Goal: Task Accomplishment & Management: Manage account settings

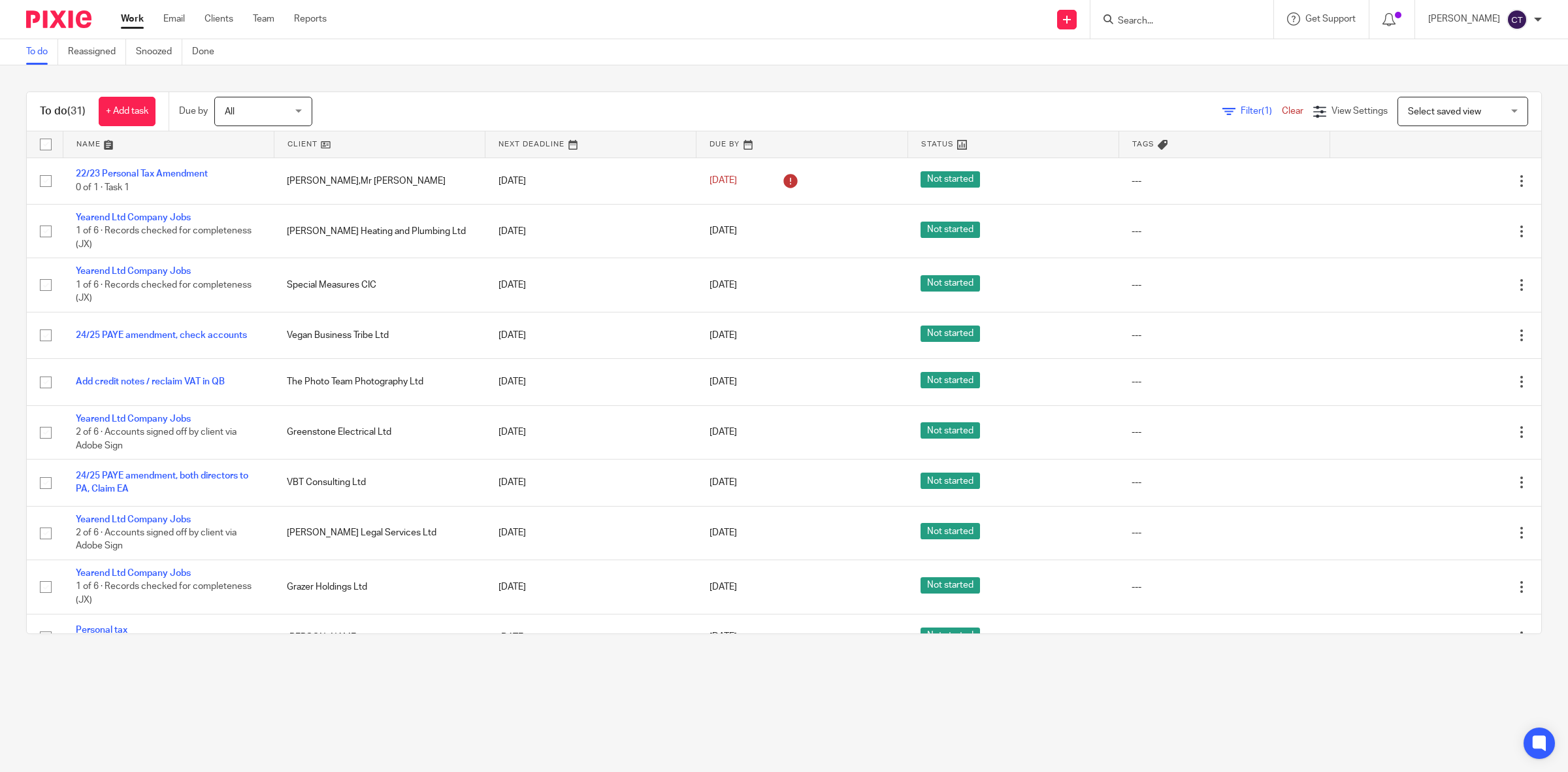
click at [1150, 14] on form at bounding box center [1186, 19] width 139 height 16
click at [1158, 16] on input "Search" at bounding box center [1175, 21] width 118 height 12
type input "peak bus"
click at [1182, 61] on link at bounding box center [1217, 56] width 207 height 30
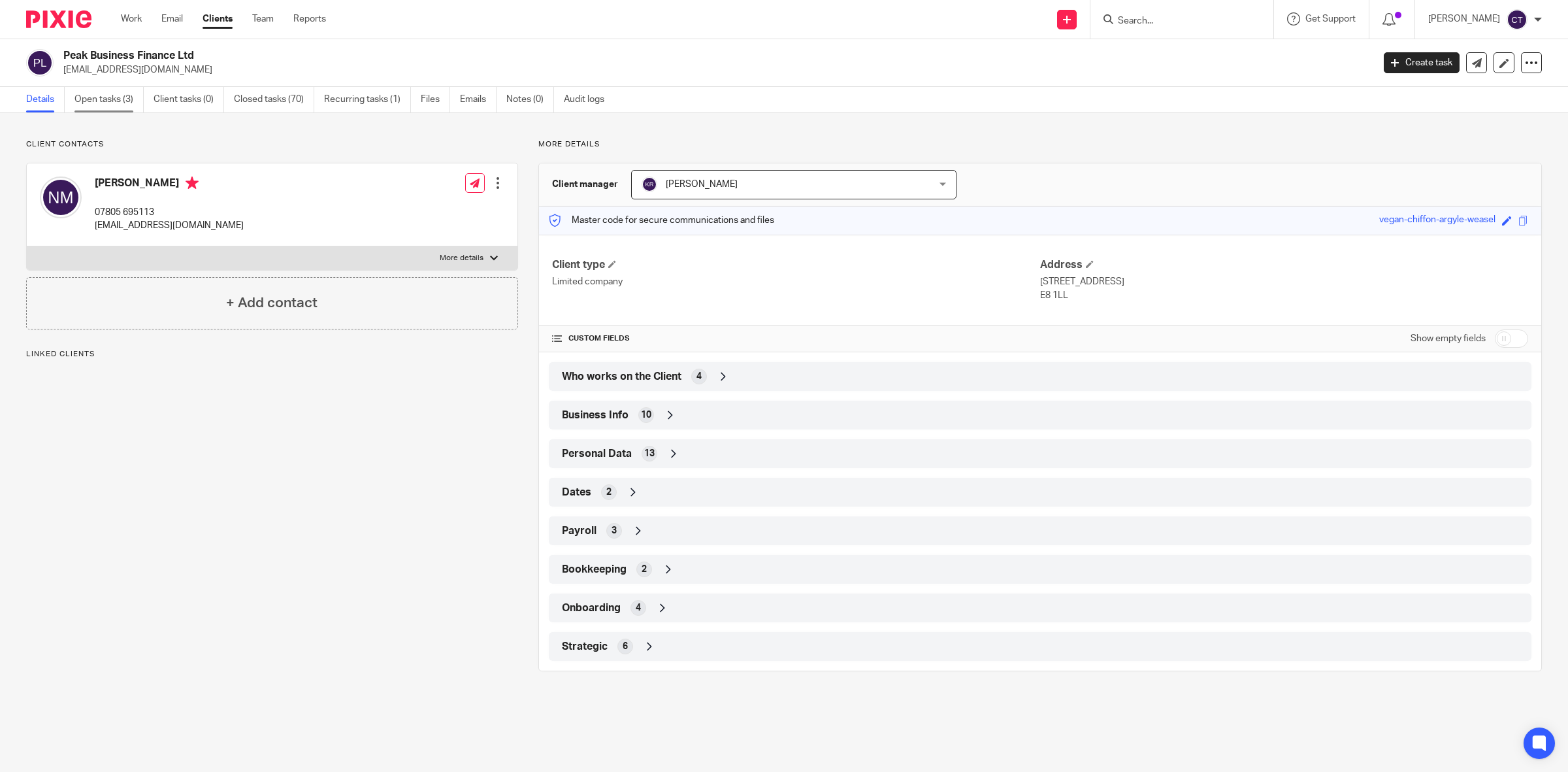
click at [118, 92] on link "Open tasks (3)" at bounding box center [109, 99] width 69 height 25
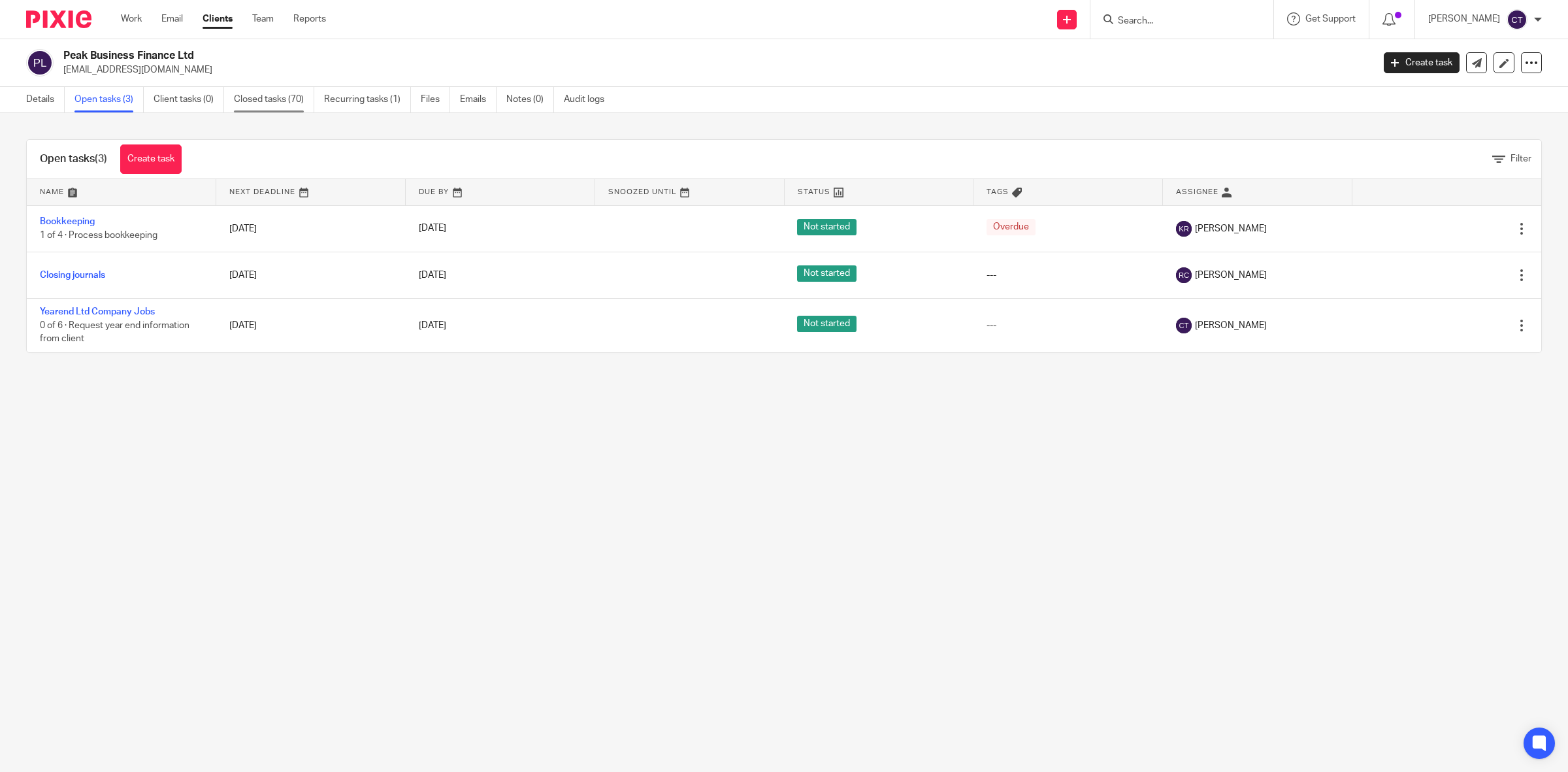
click at [257, 103] on link "Closed tasks (70)" at bounding box center [274, 99] width 81 height 25
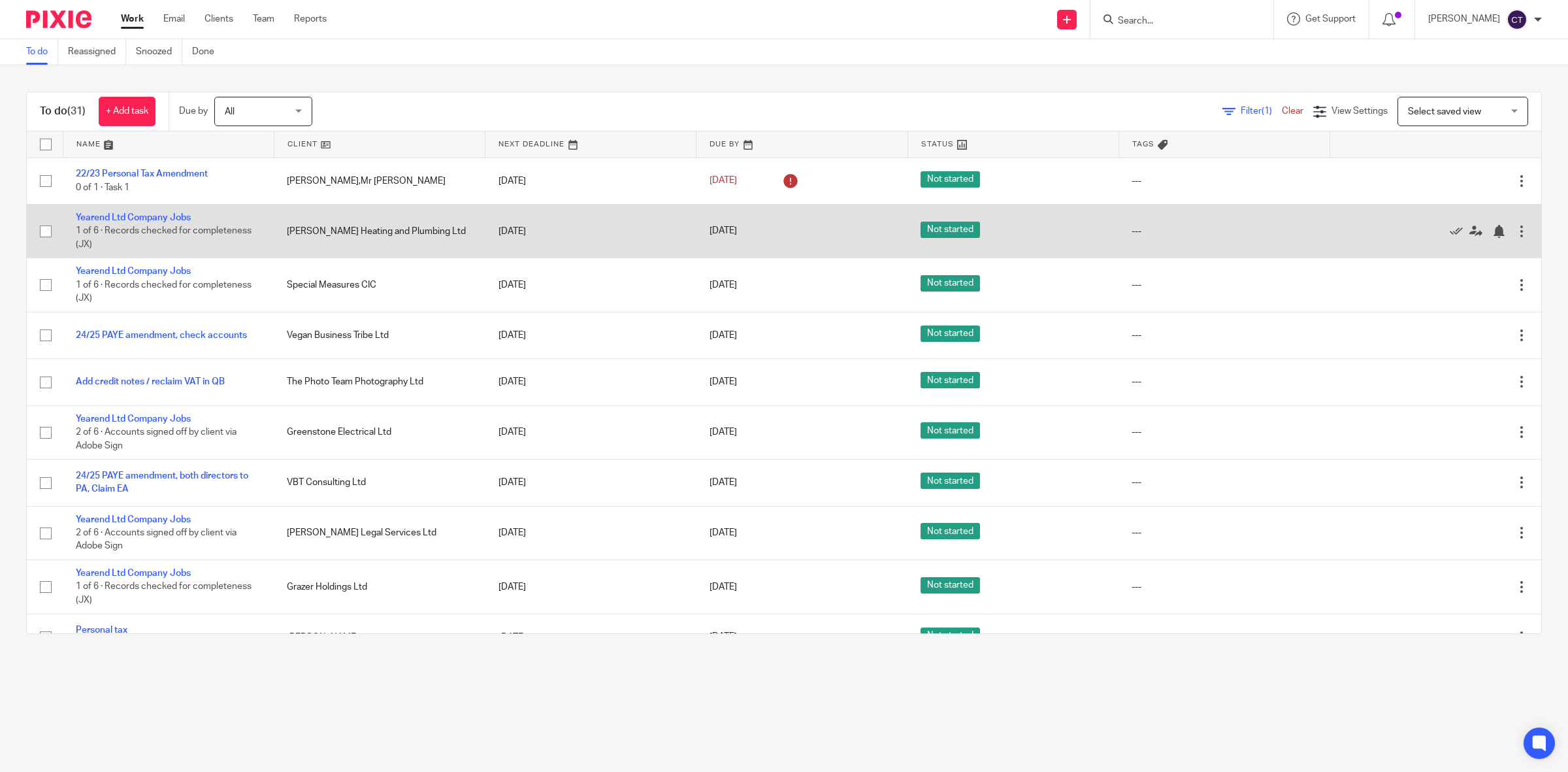
scroll to position [900, 0]
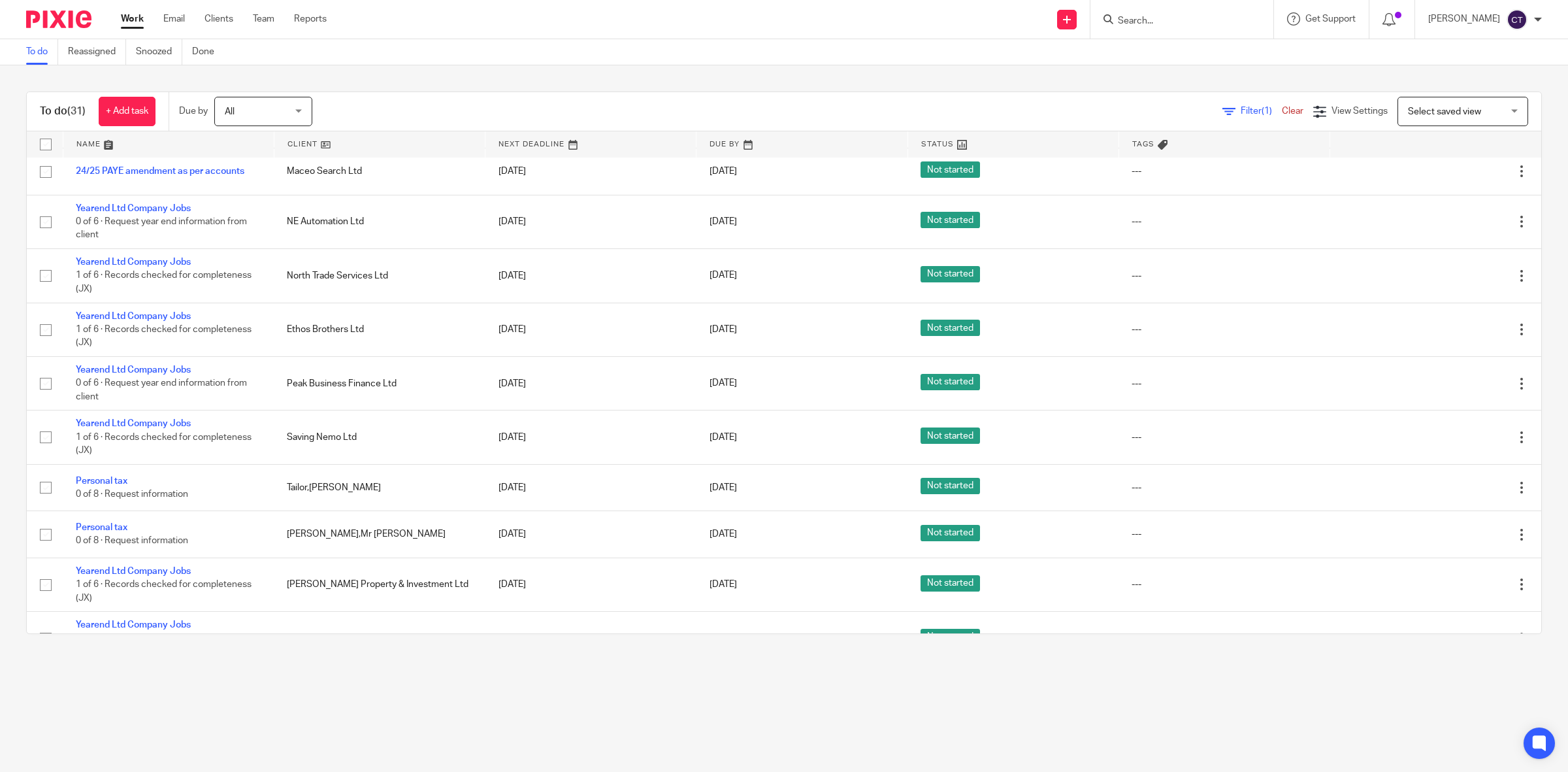
click at [1178, 23] on input "Search" at bounding box center [1175, 21] width 118 height 12
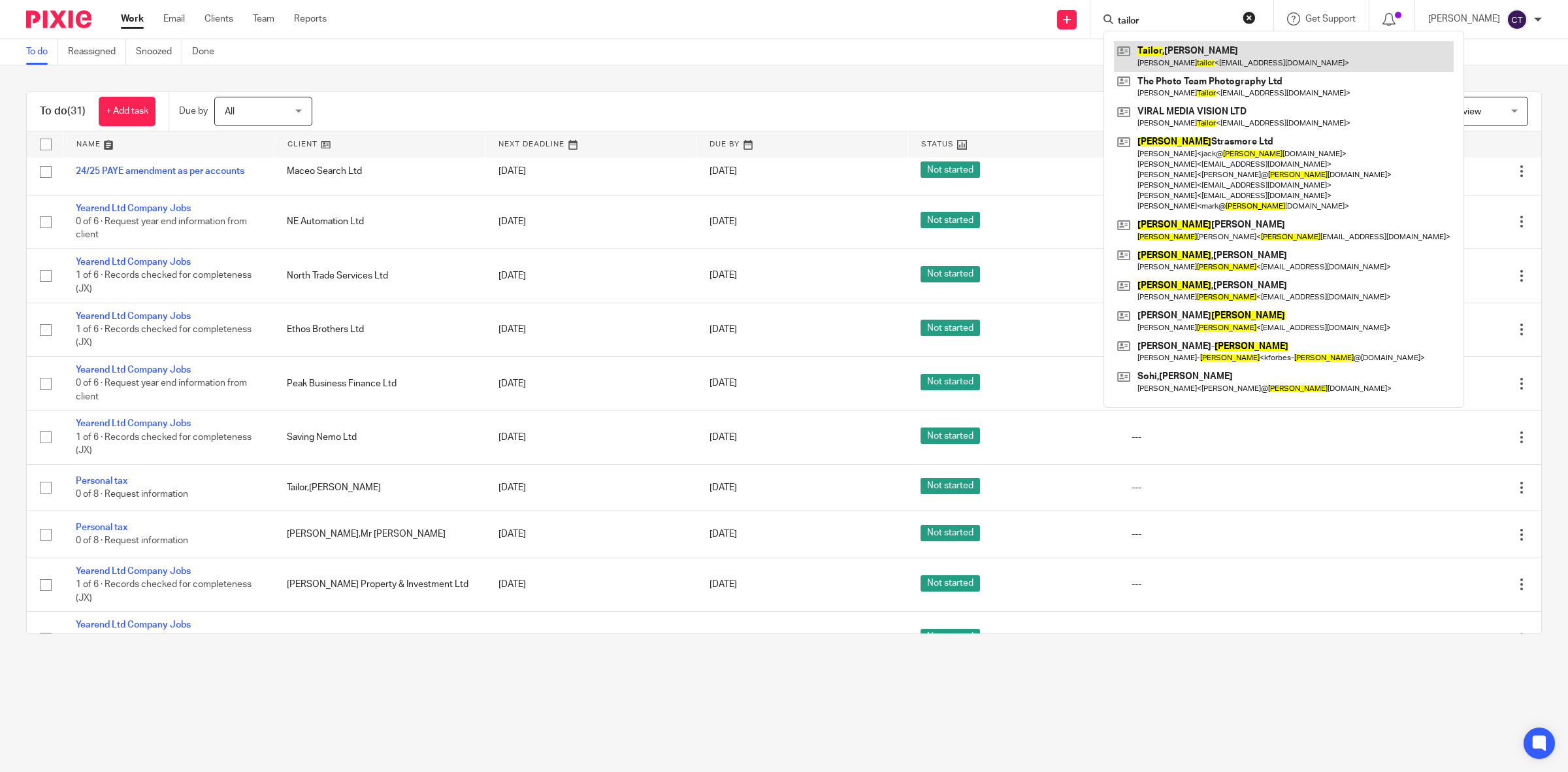
type input "tailor"
click at [1195, 53] on link at bounding box center [1284, 56] width 340 height 30
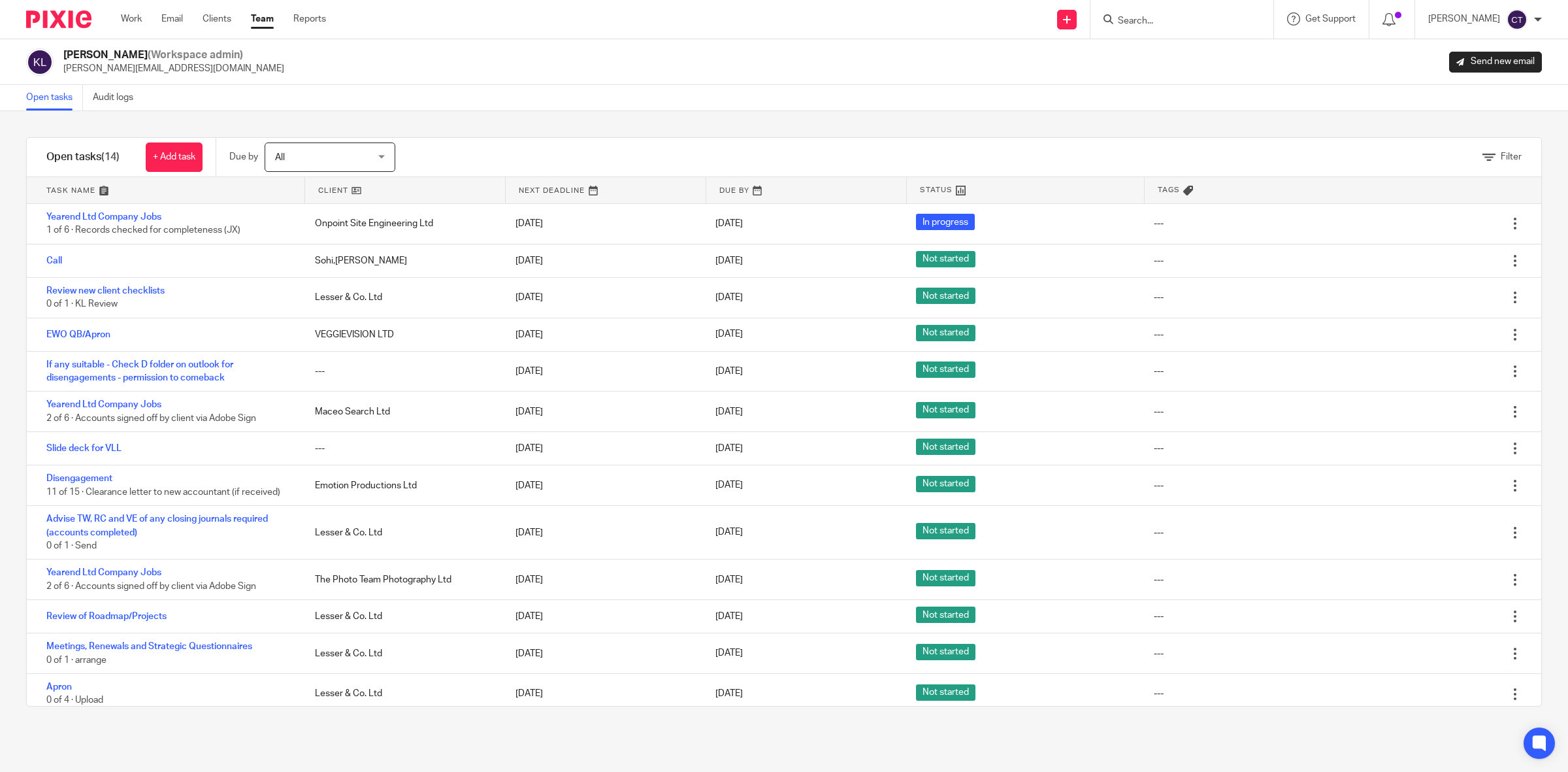
click at [249, 20] on ul "Work Email Clients Team Reports" at bounding box center [233, 18] width 225 height 13
click at [257, 20] on link "Team" at bounding box center [262, 18] width 23 height 13
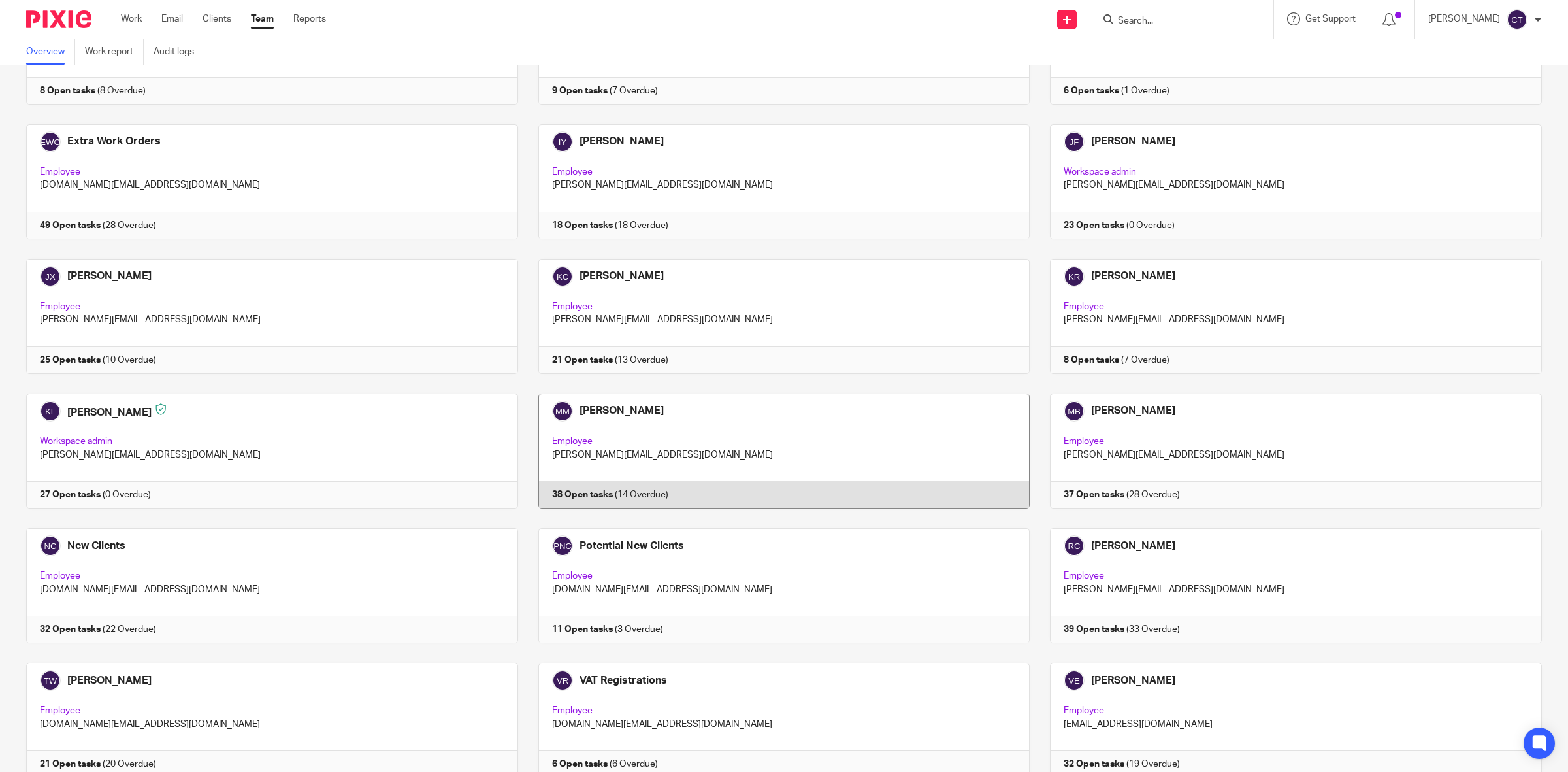
scroll to position [490, 0]
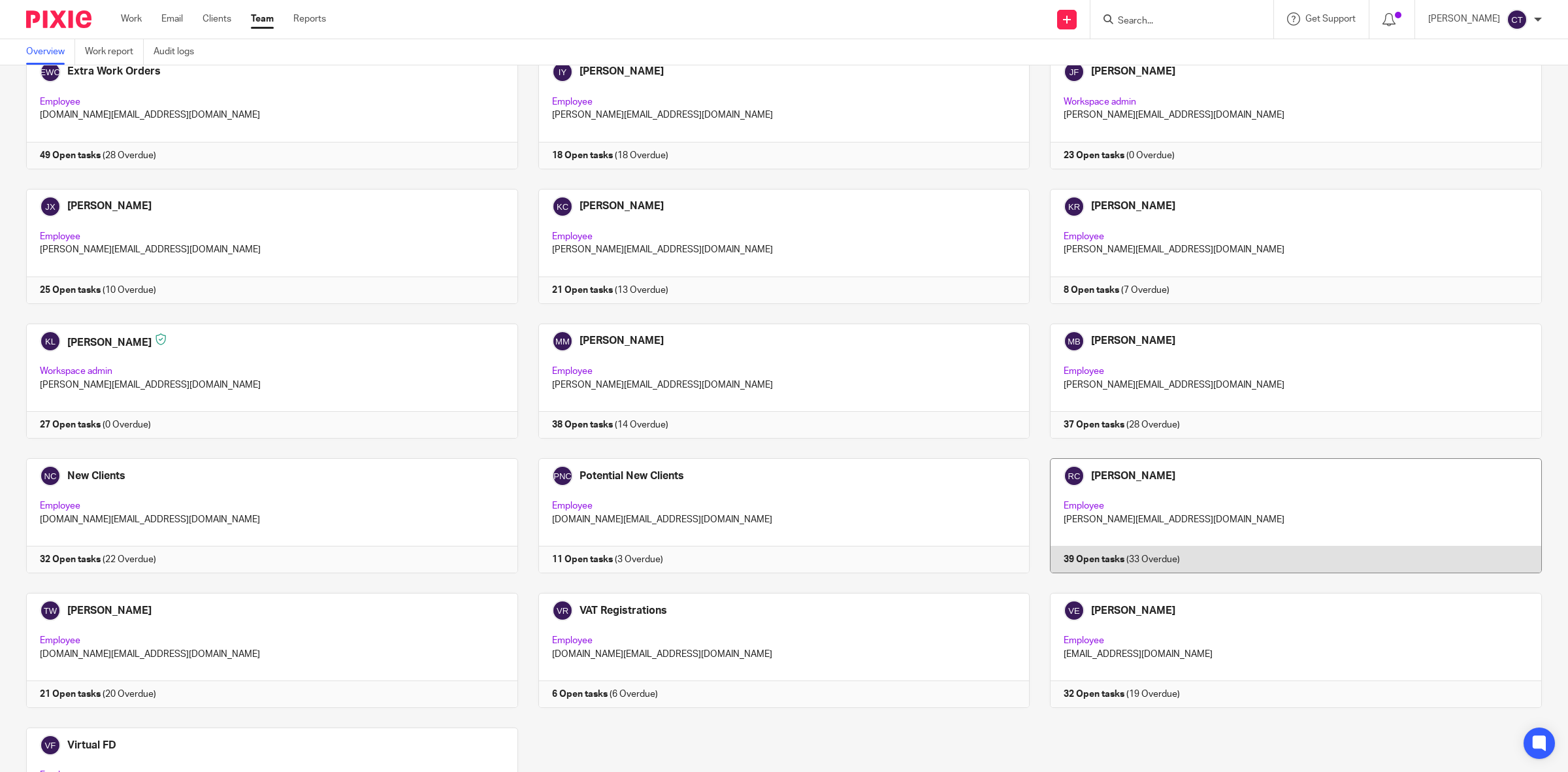
click at [1157, 529] on link at bounding box center [1285, 516] width 512 height 115
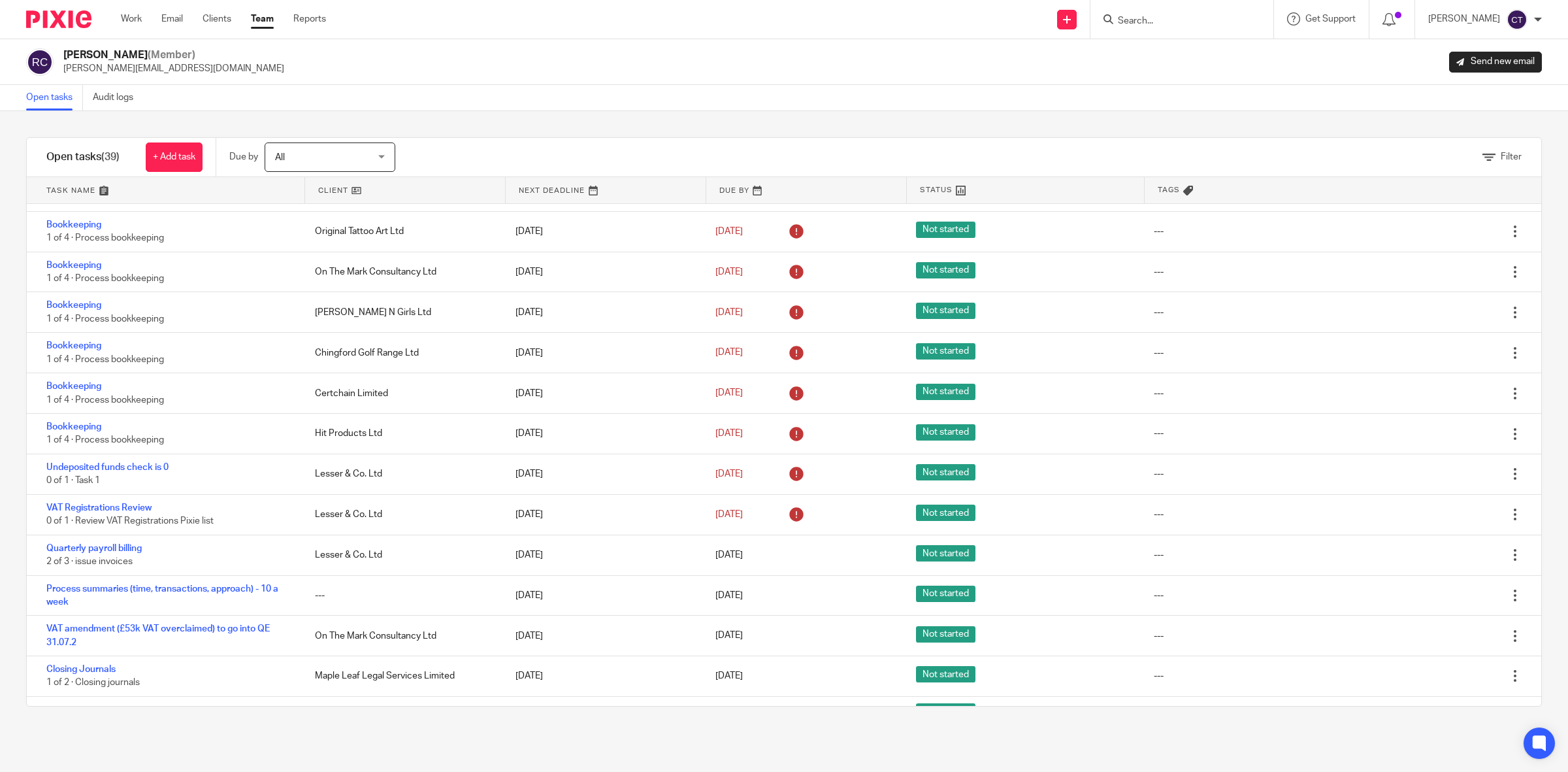
scroll to position [1046, 0]
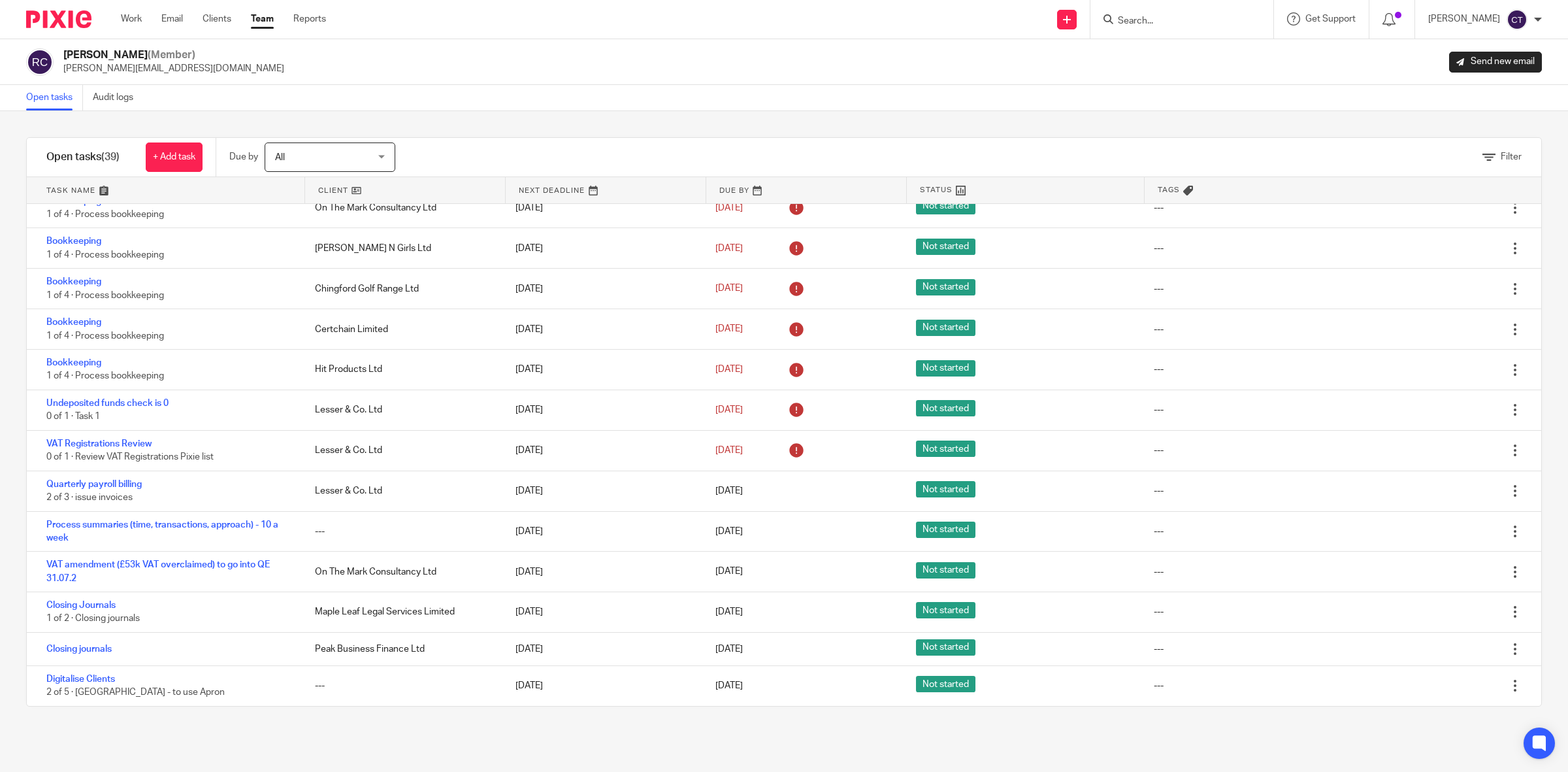
click at [262, 17] on link "Team" at bounding box center [262, 18] width 23 height 13
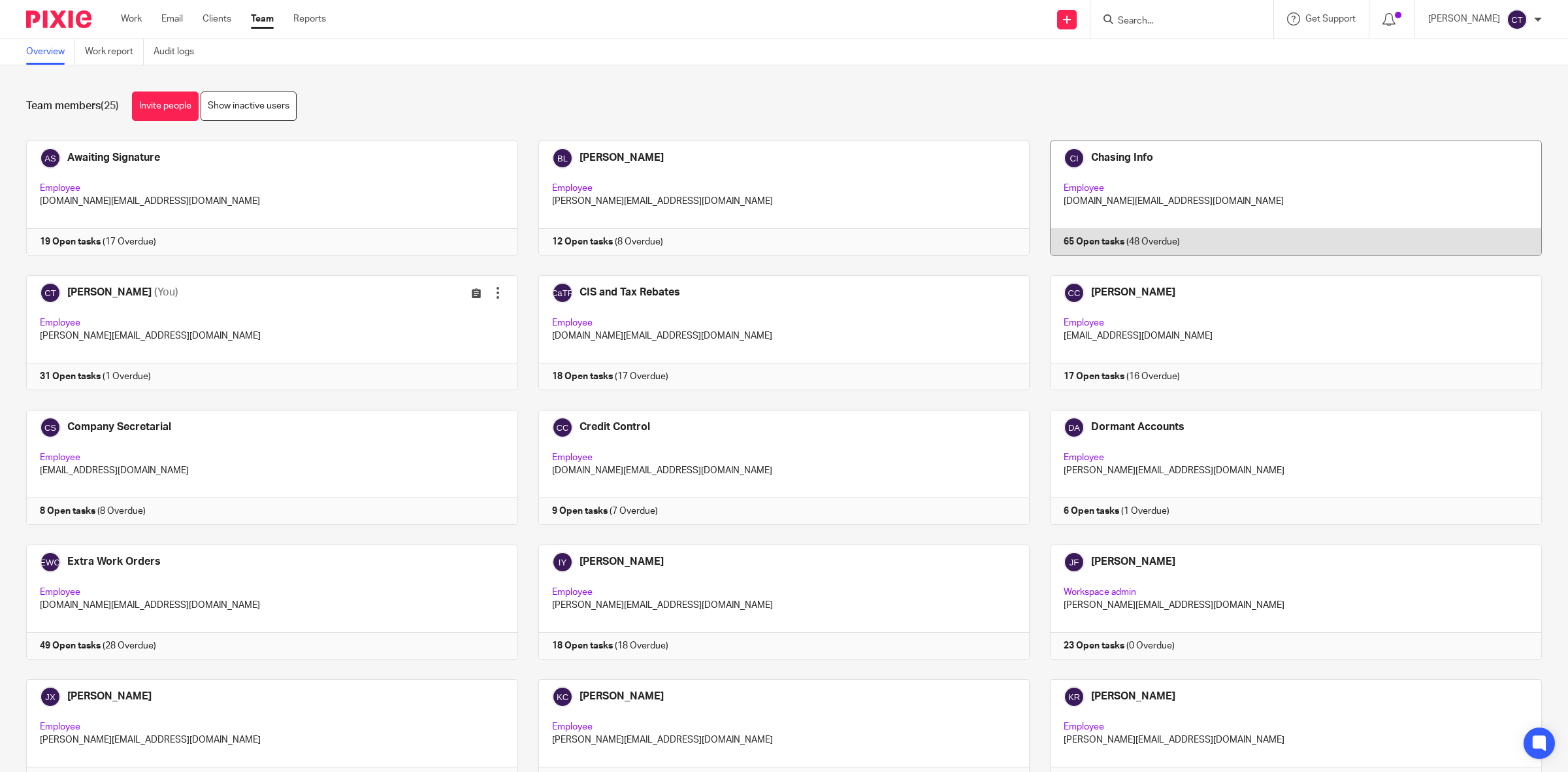
click at [1157, 164] on link at bounding box center [1285, 198] width 512 height 115
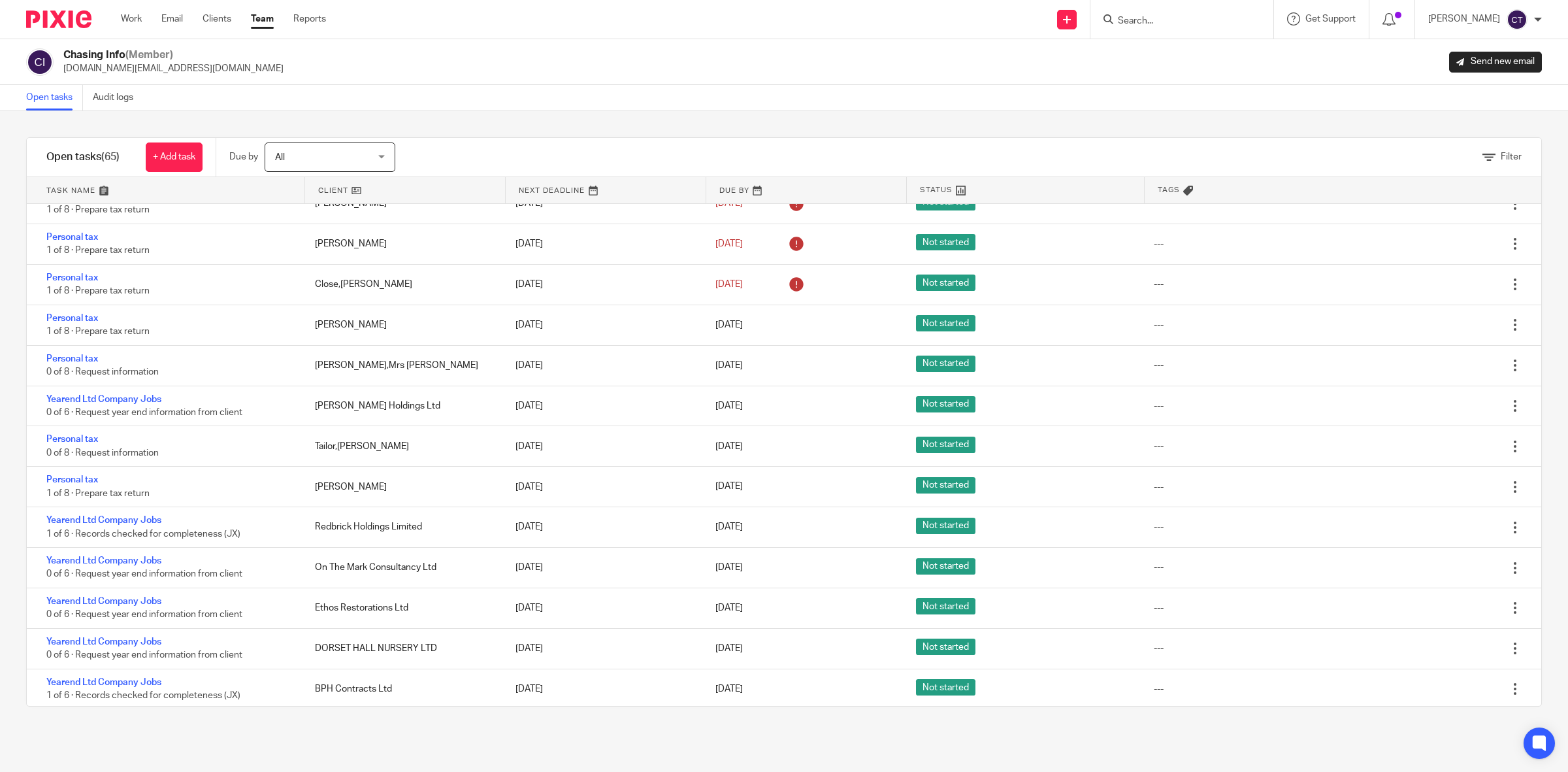
scroll to position [1879, 0]
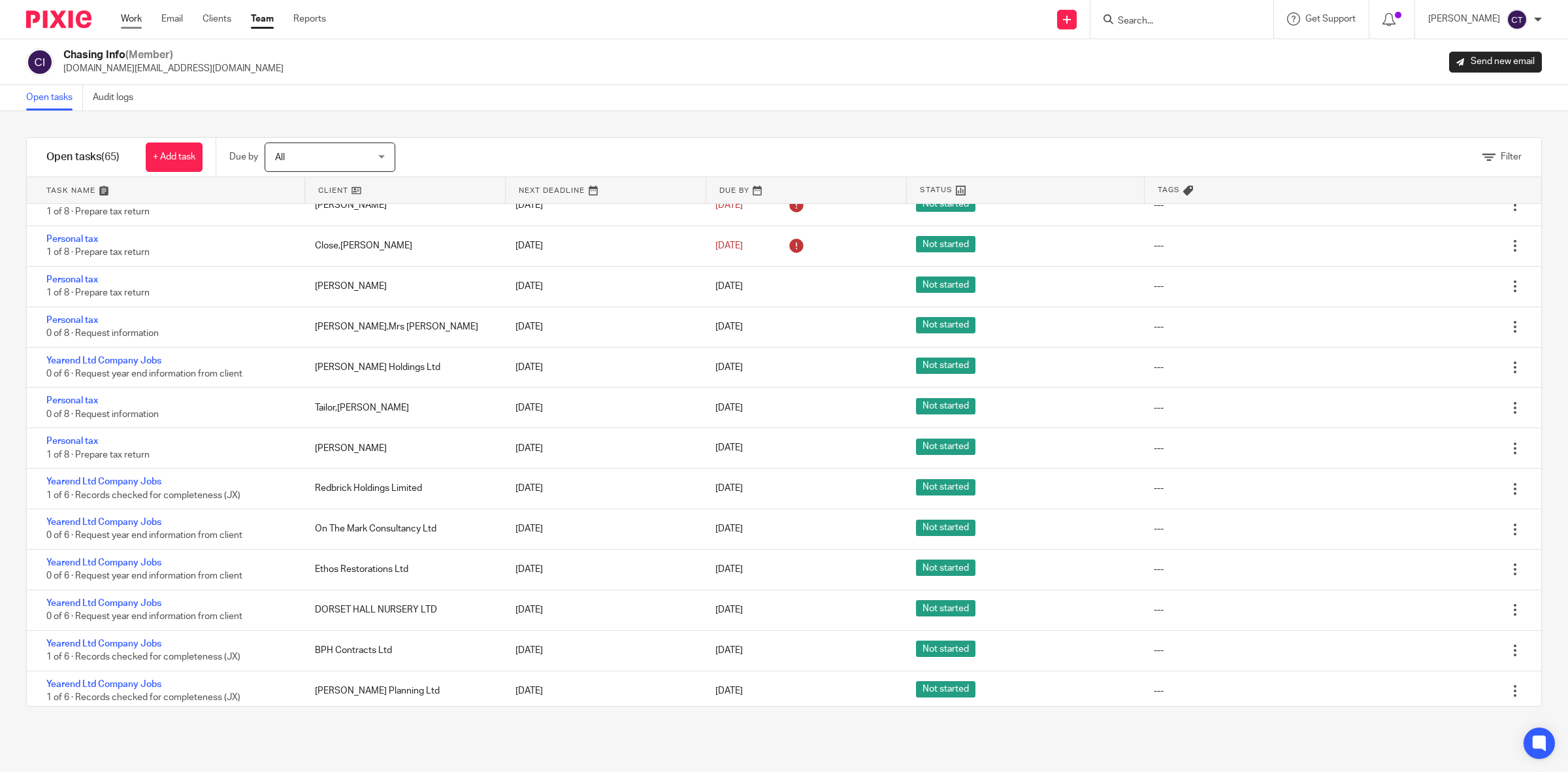
click at [134, 18] on link "Work" at bounding box center [131, 18] width 21 height 13
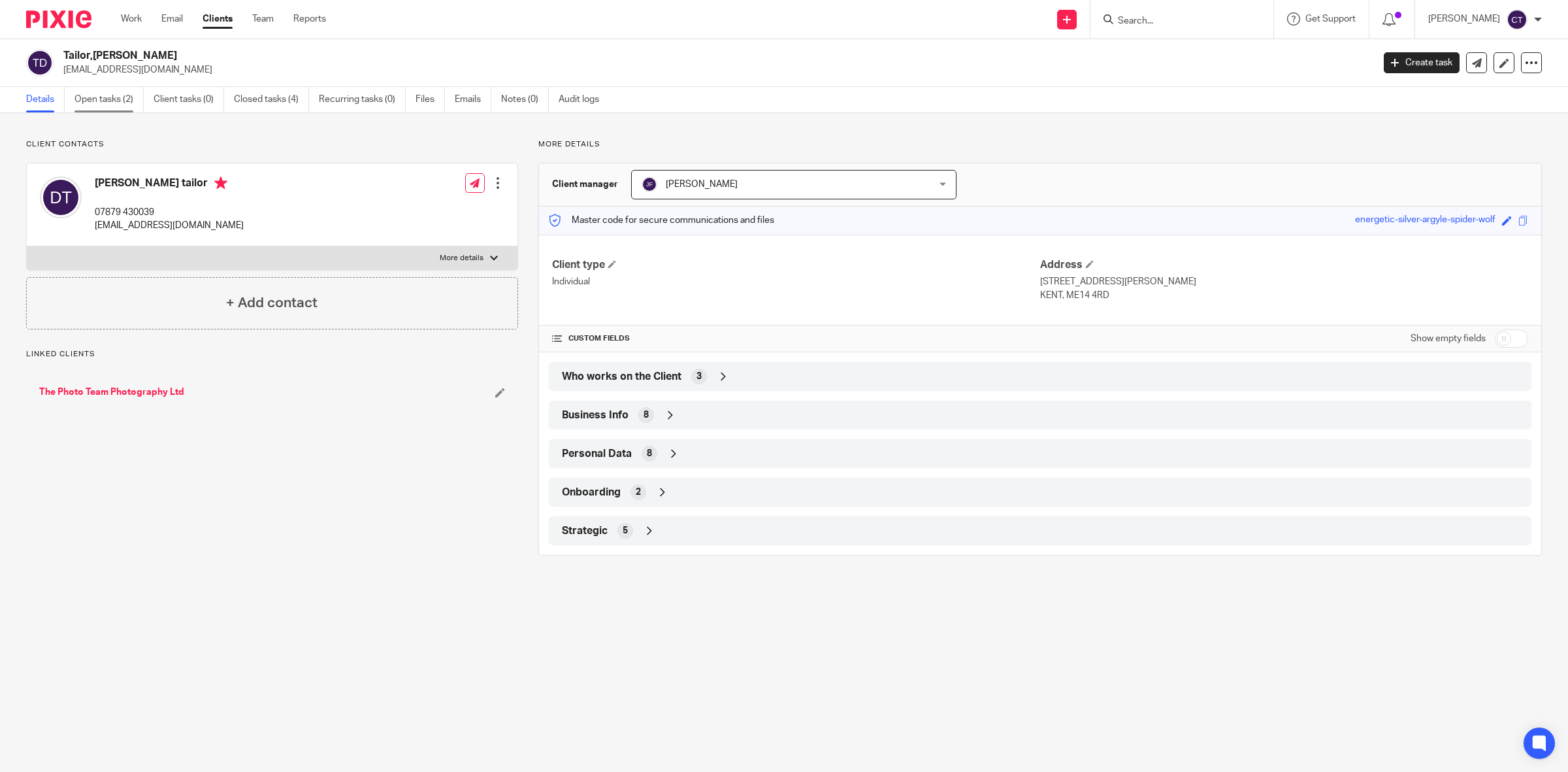
click at [95, 95] on link "Open tasks (2)" at bounding box center [109, 99] width 69 height 25
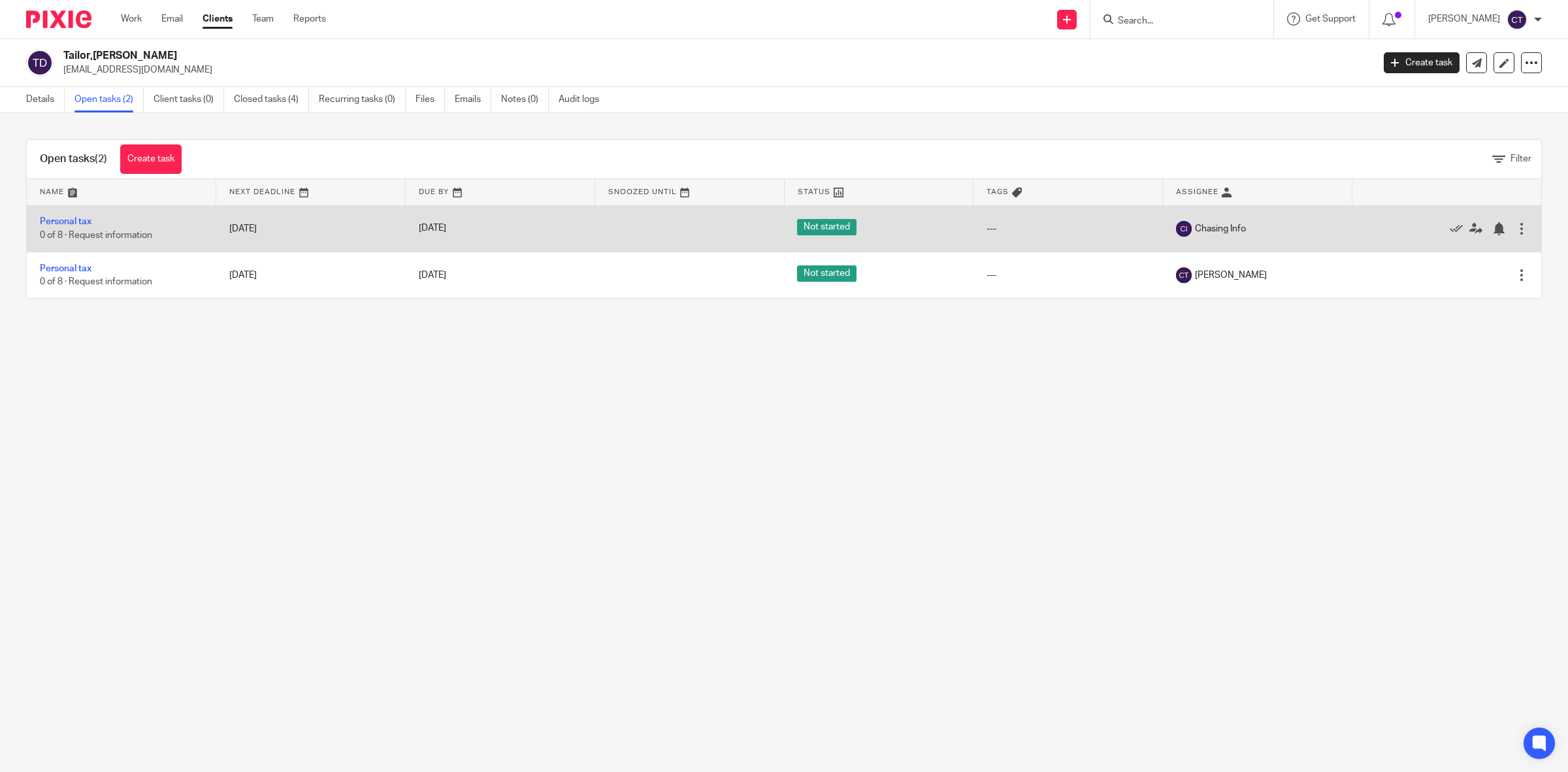
click at [1515, 232] on div at bounding box center [1521, 228] width 13 height 13
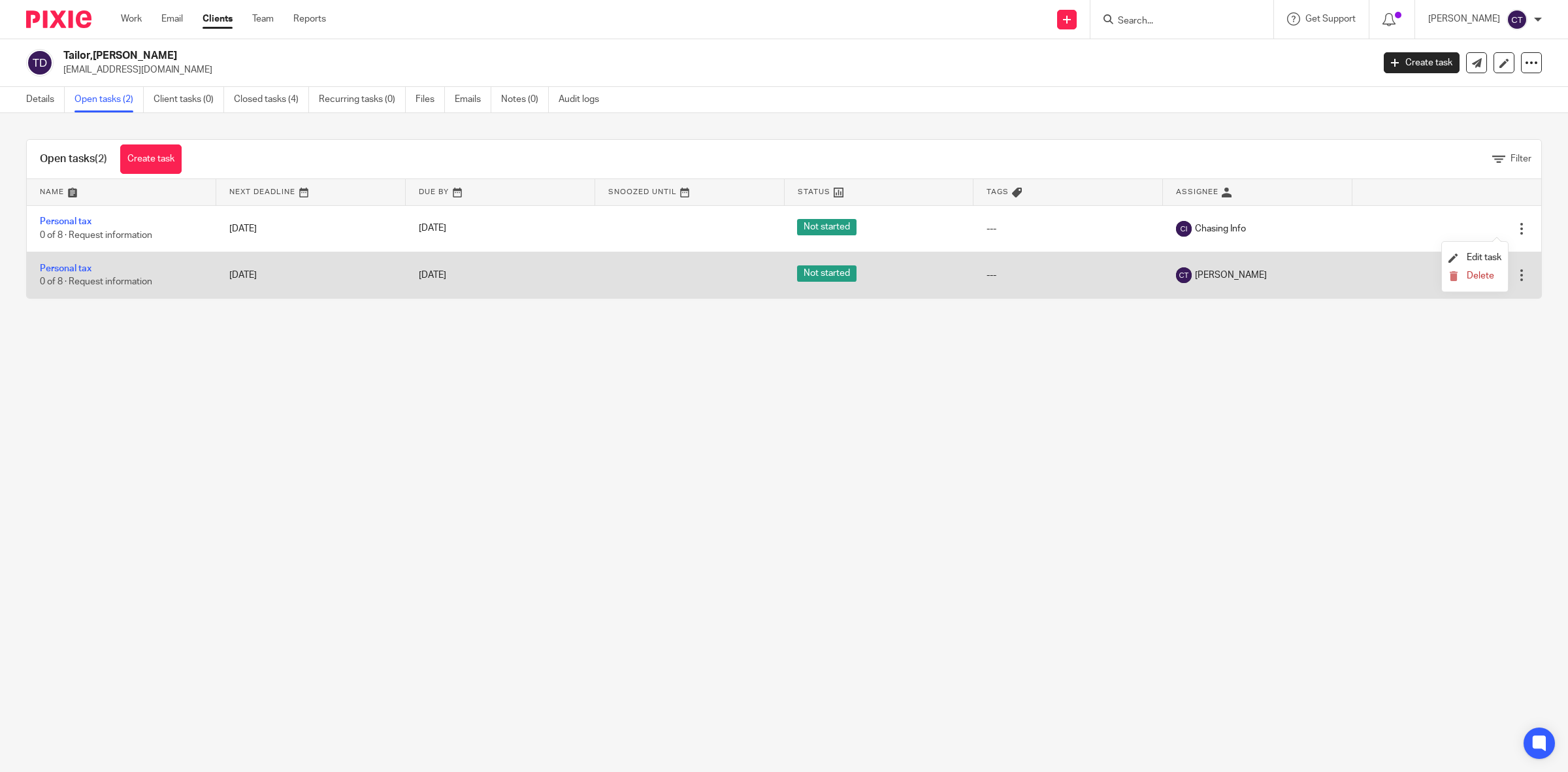
drag, startPoint x: 1282, startPoint y: 356, endPoint x: 848, endPoint y: 278, distance: 441.0
click at [1281, 356] on main "Tailor,Mr Dharmesh dal@thephototeam.co.uk Create task Update from Companies Hou…" at bounding box center [784, 386] width 1568 height 772
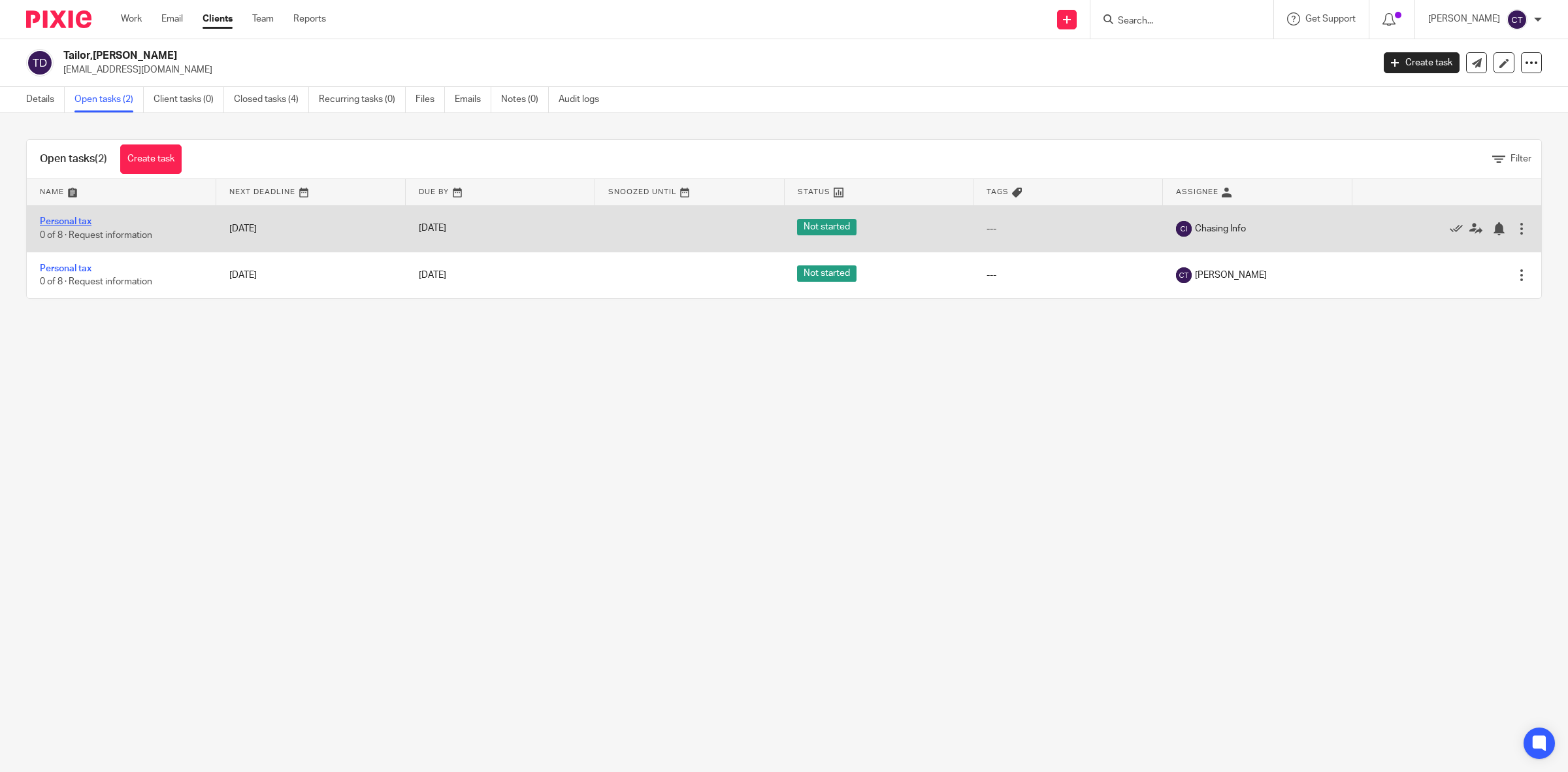
click at [83, 219] on link "Personal tax" at bounding box center [66, 221] width 52 height 9
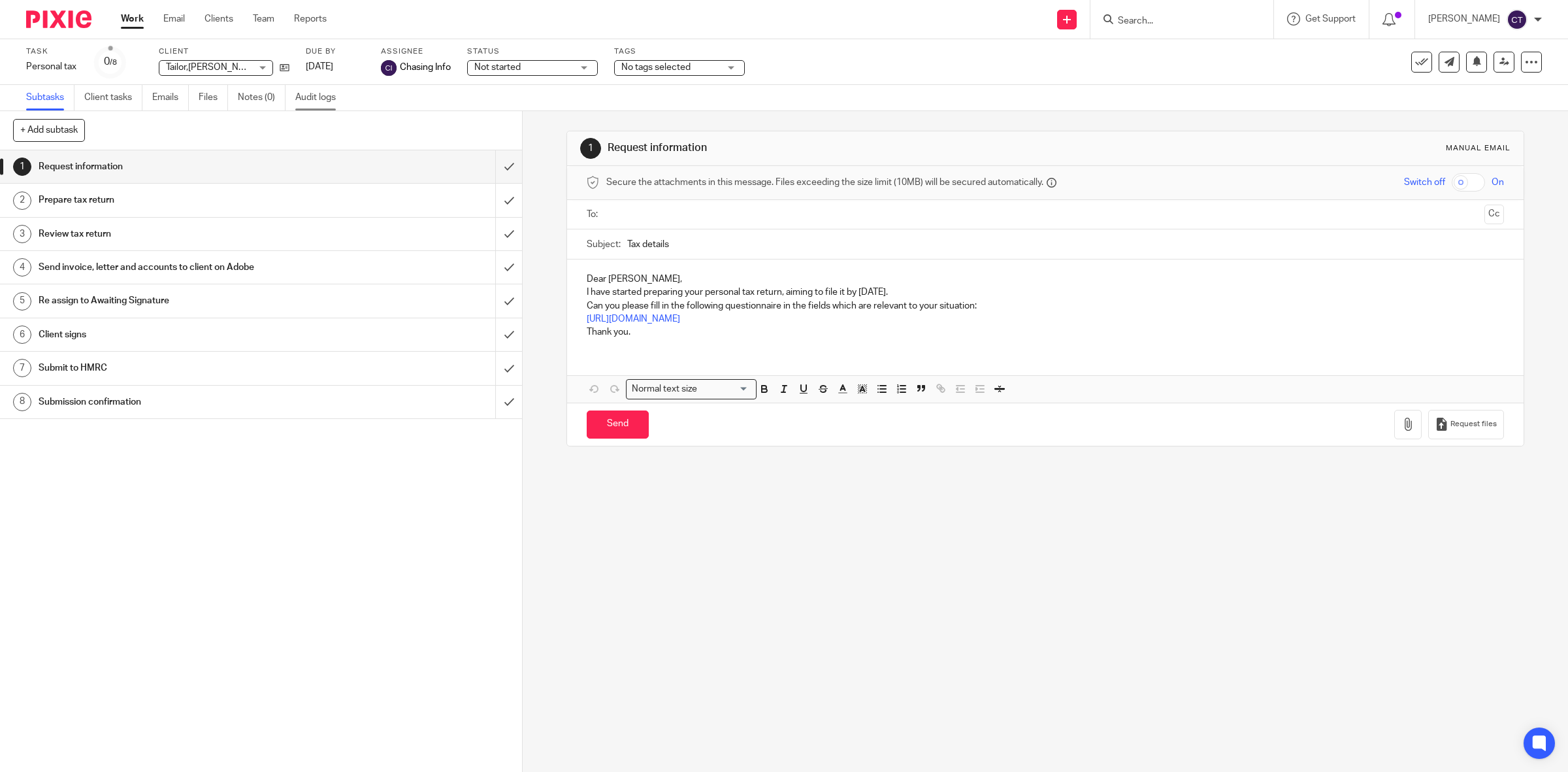
click at [318, 98] on link "Audit logs" at bounding box center [321, 97] width 51 height 25
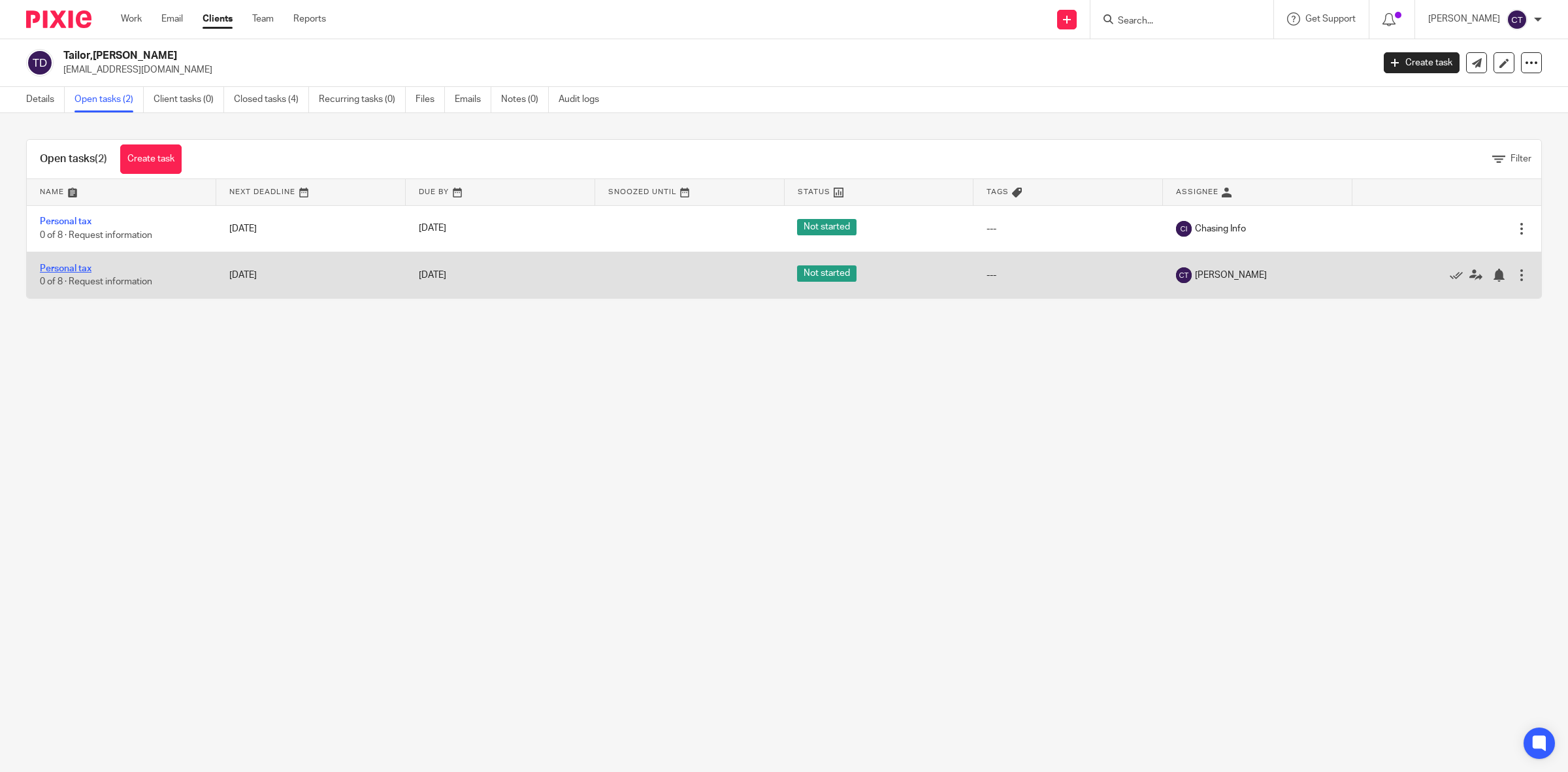
click at [72, 268] on link "Personal tax" at bounding box center [66, 268] width 52 height 9
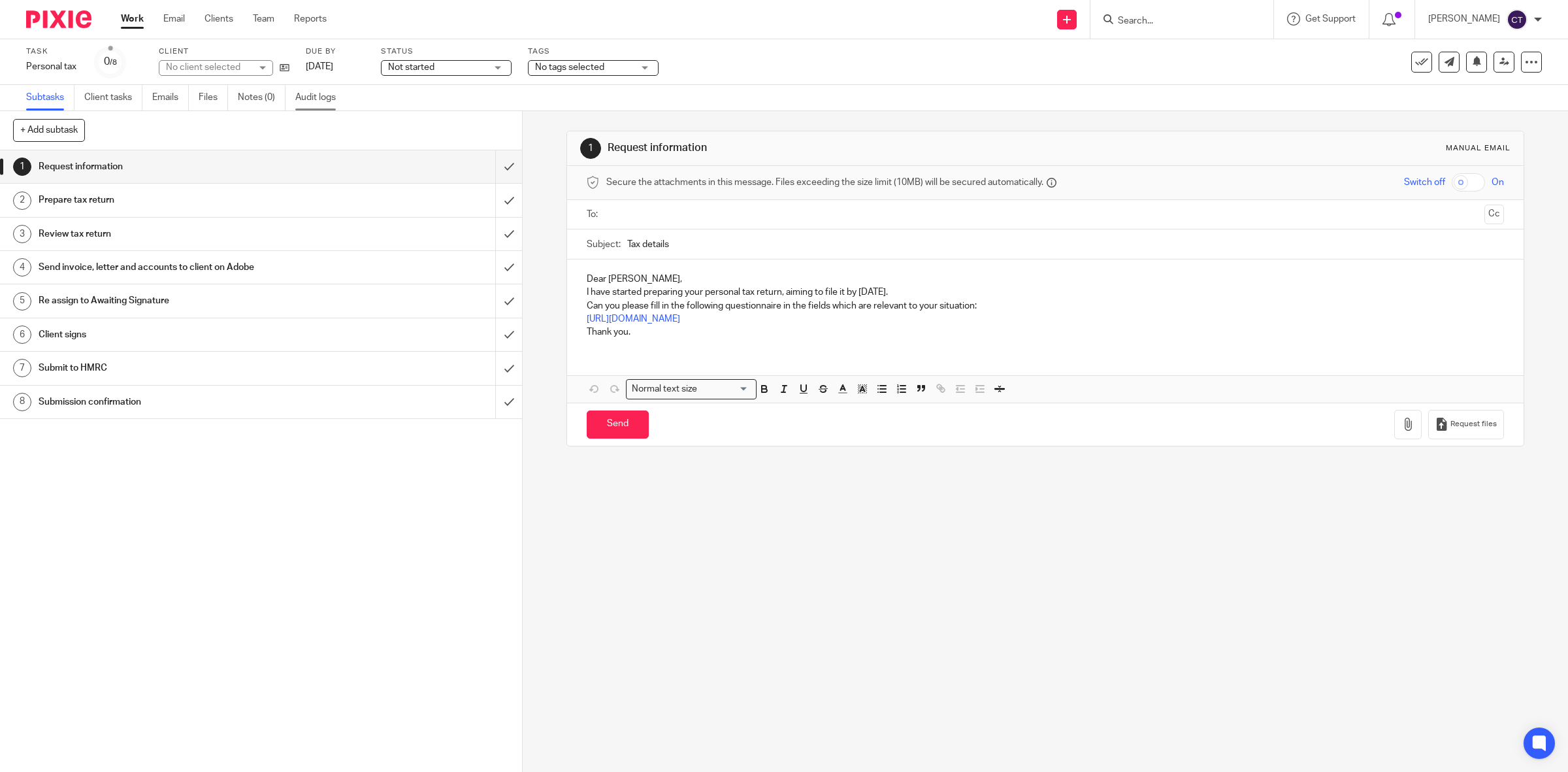
click at [305, 103] on link "Audit logs" at bounding box center [321, 97] width 51 height 25
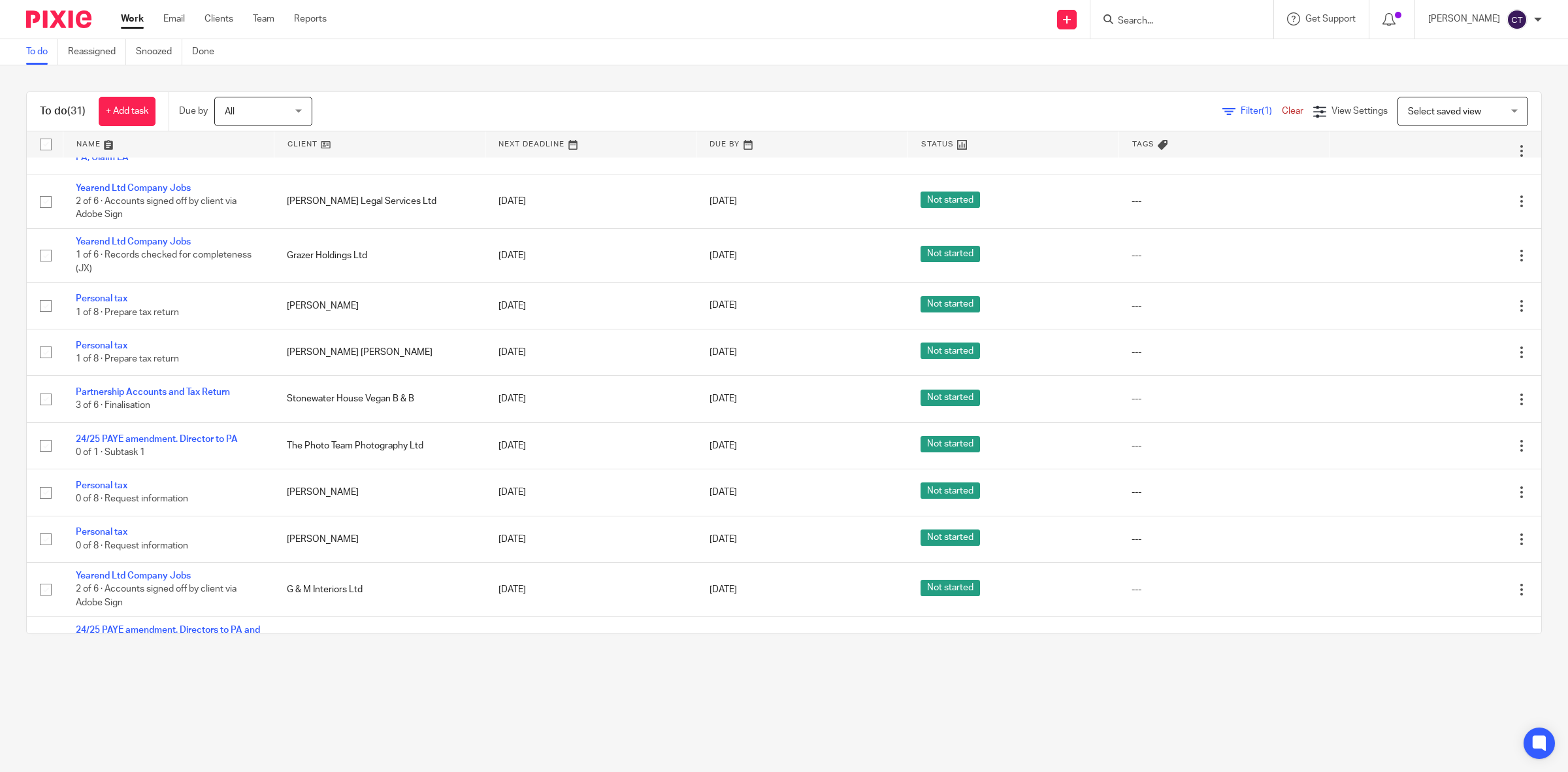
scroll to position [490, 0]
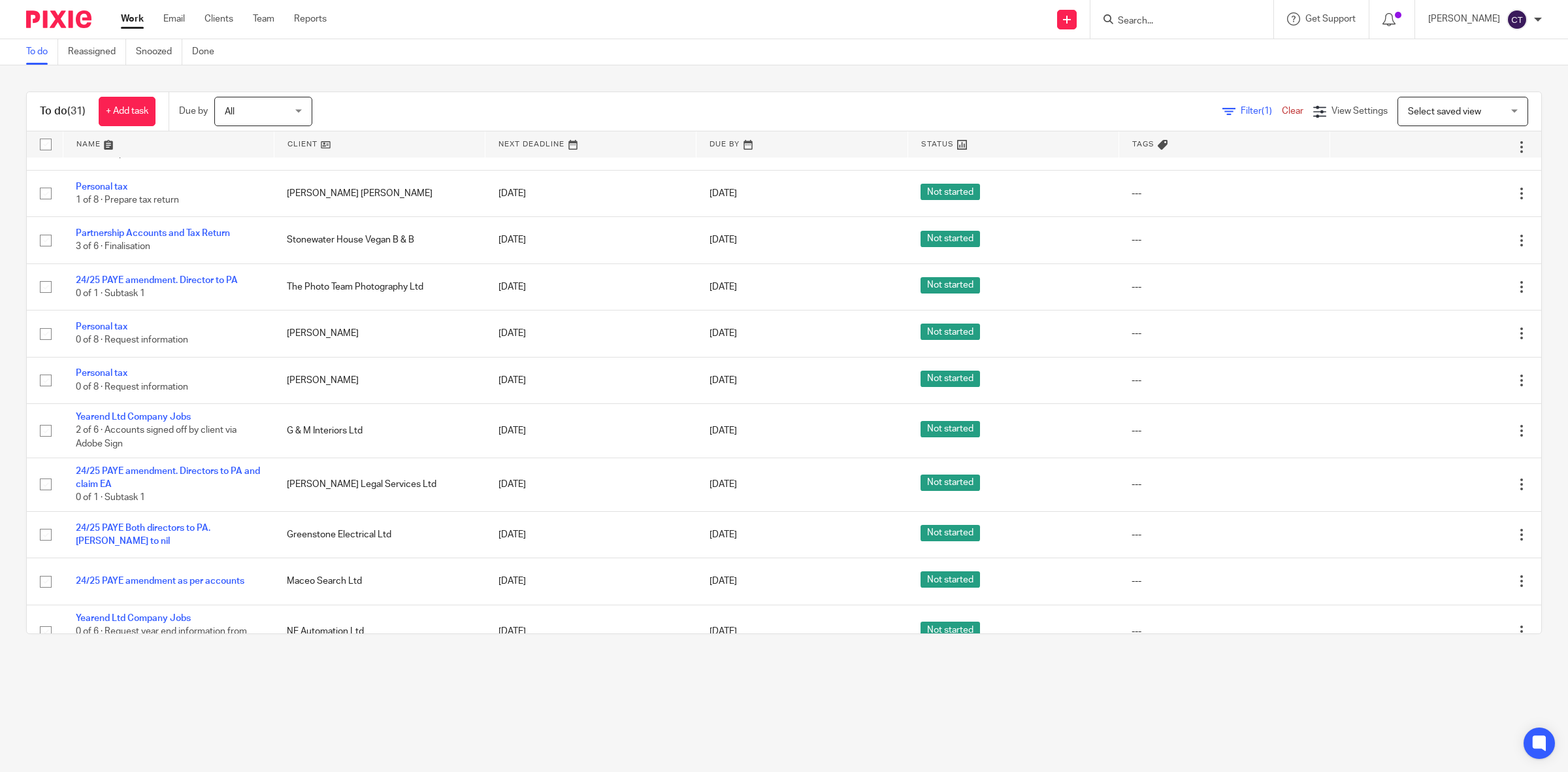
click at [923, 33] on div "Send new email Create task Add client Get Support Contact Support Help Document…" at bounding box center [957, 19] width 1221 height 38
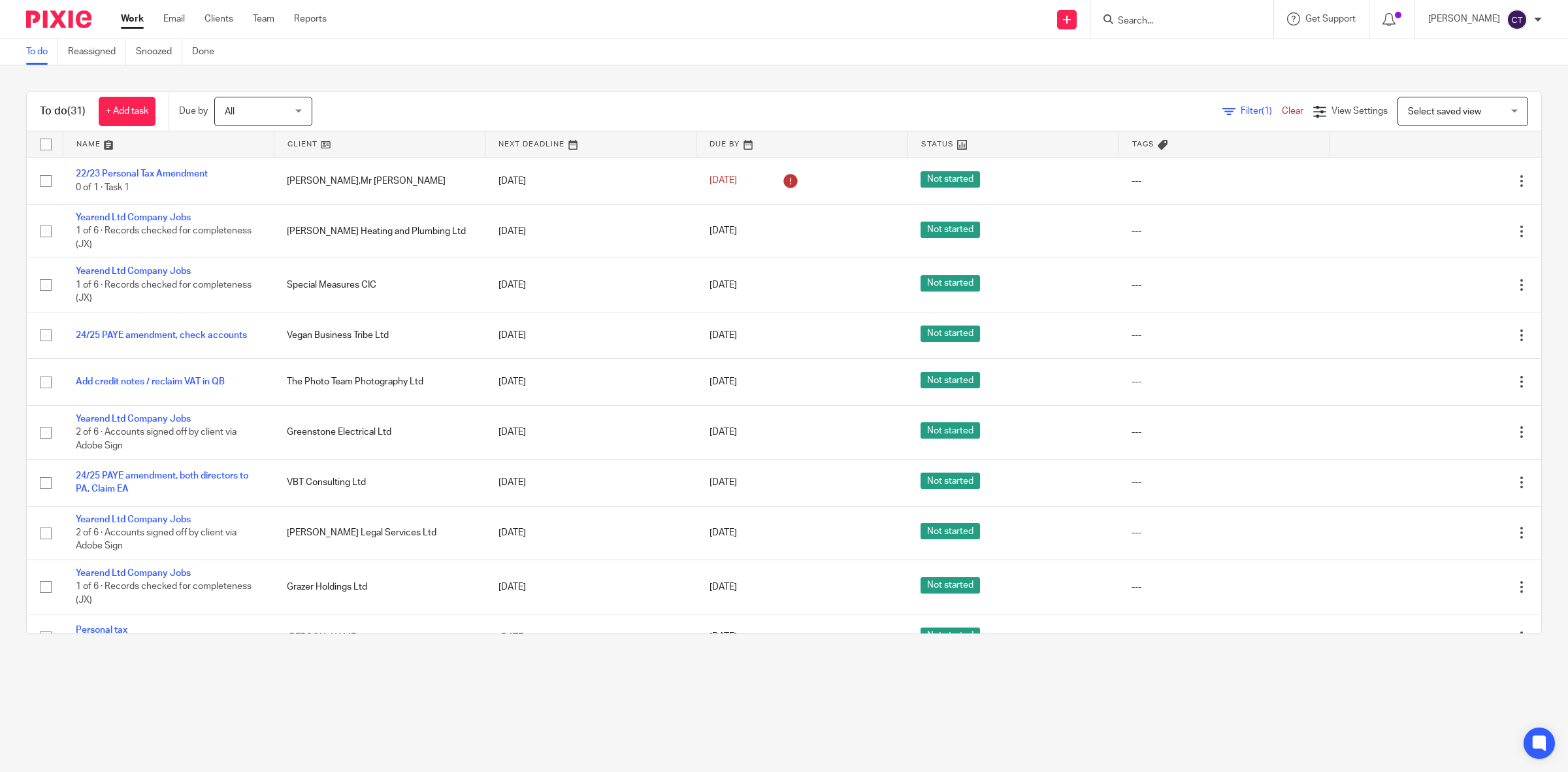
click at [1147, 24] on input "Search" at bounding box center [1175, 21] width 118 height 12
type input "ethos"
click at [1205, 41] on link at bounding box center [1224, 56] width 221 height 30
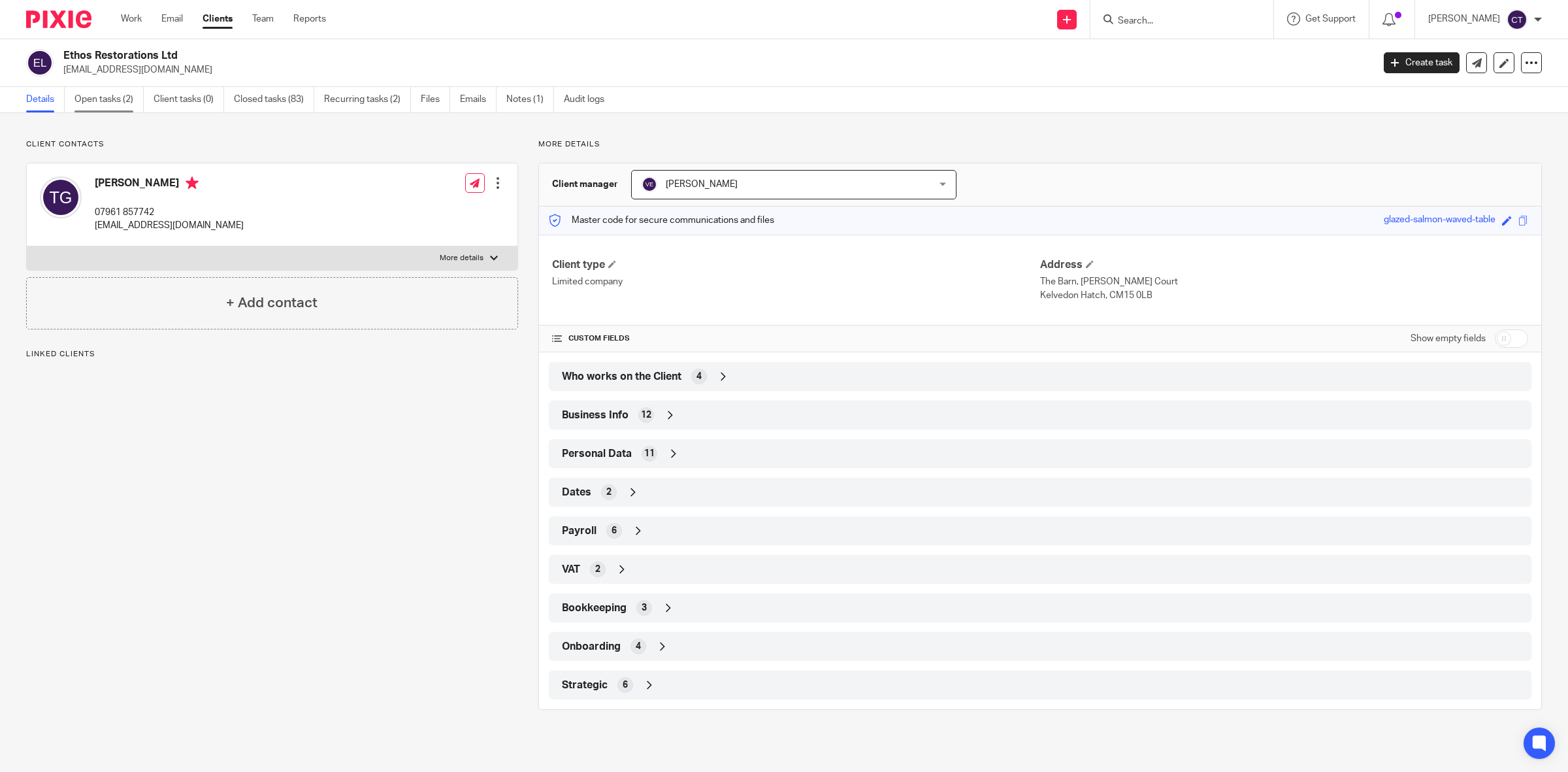
click at [111, 95] on link "Open tasks (2)" at bounding box center [109, 99] width 69 height 25
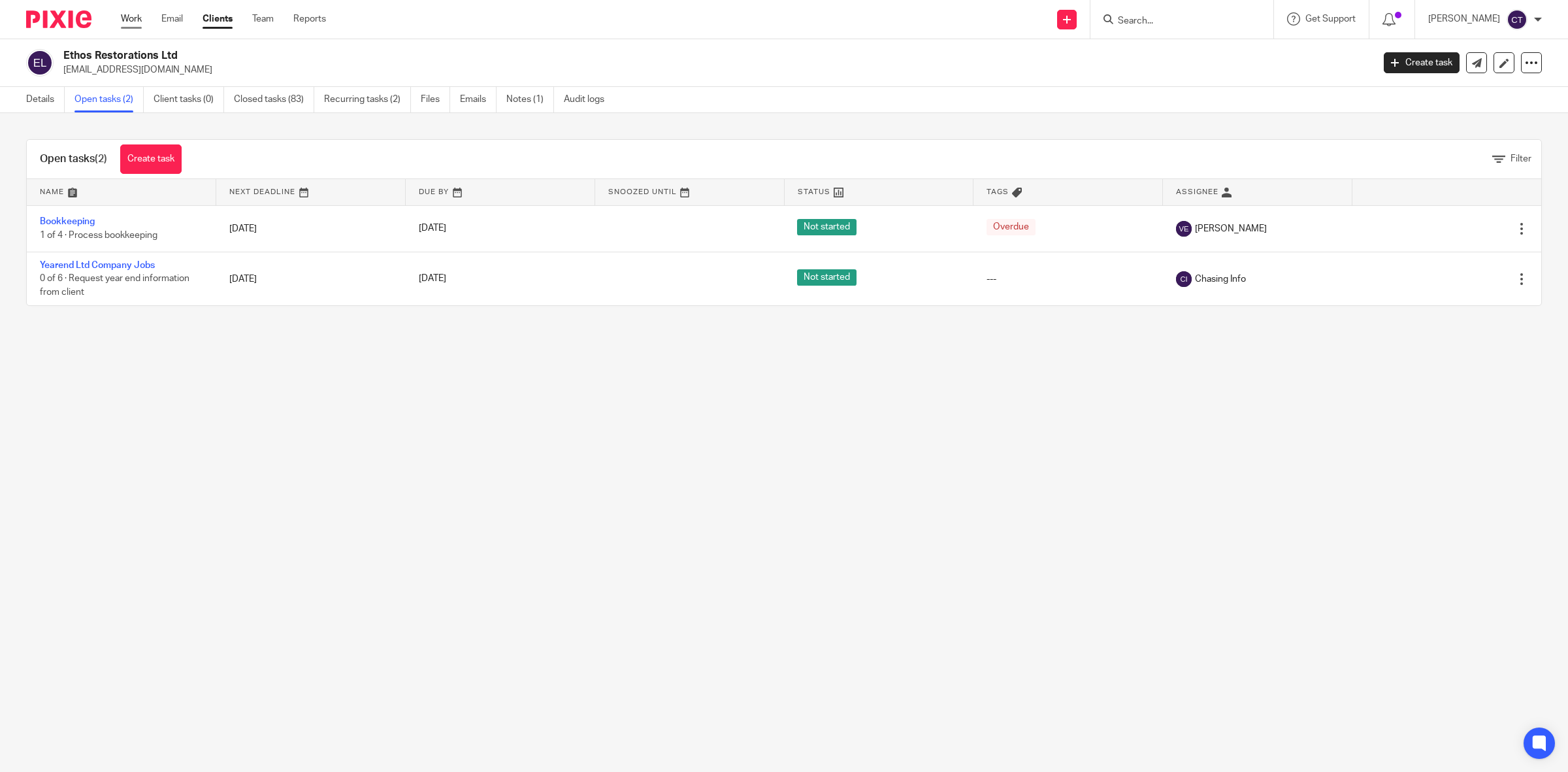
click at [134, 20] on link "Work" at bounding box center [131, 18] width 21 height 13
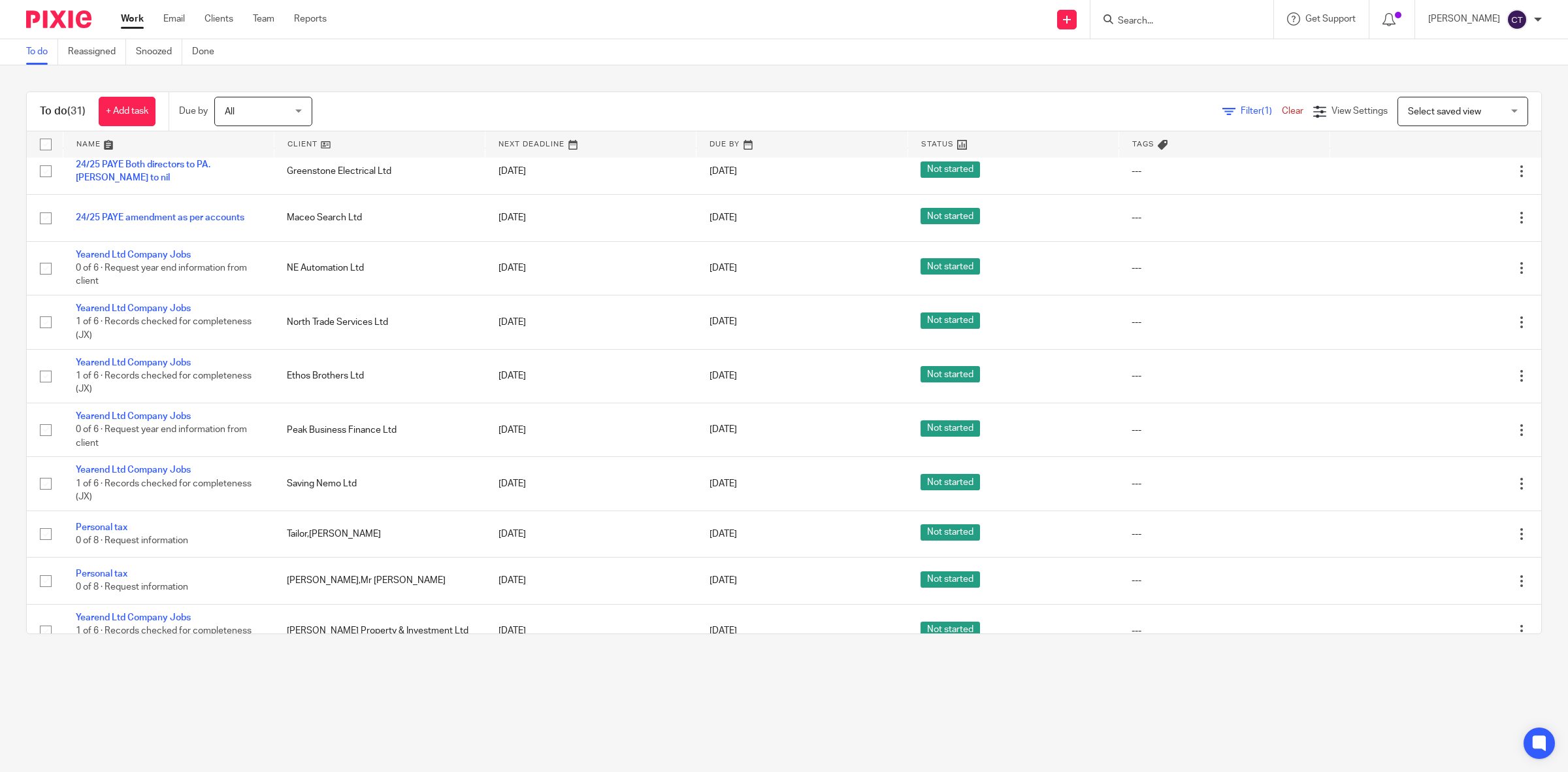
scroll to position [817, 0]
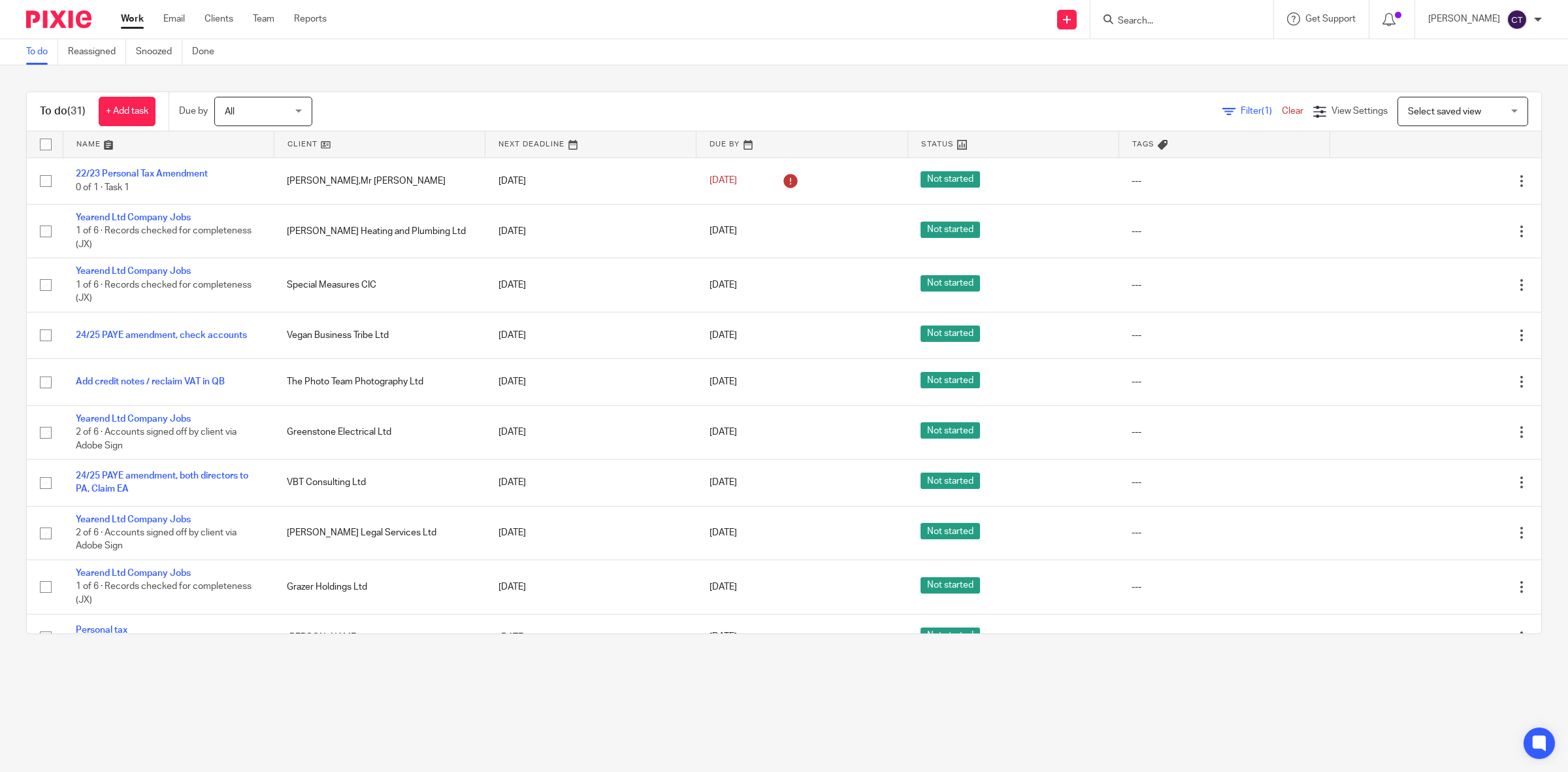
click at [655, 61] on div "To do Reassigned Snoozed Done" at bounding box center [784, 52] width 1568 height 26
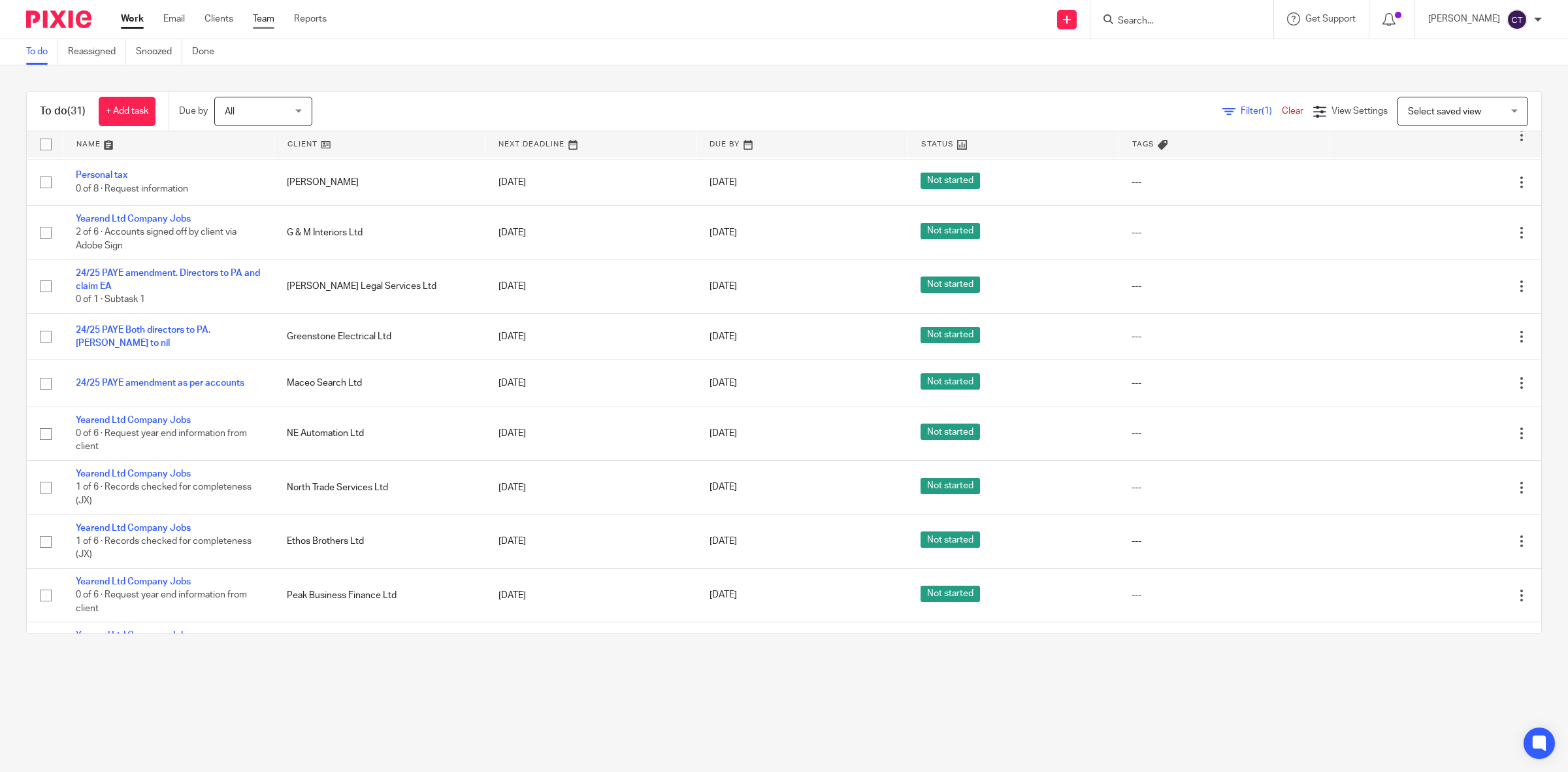
click at [270, 13] on link "Team" at bounding box center [264, 18] width 22 height 13
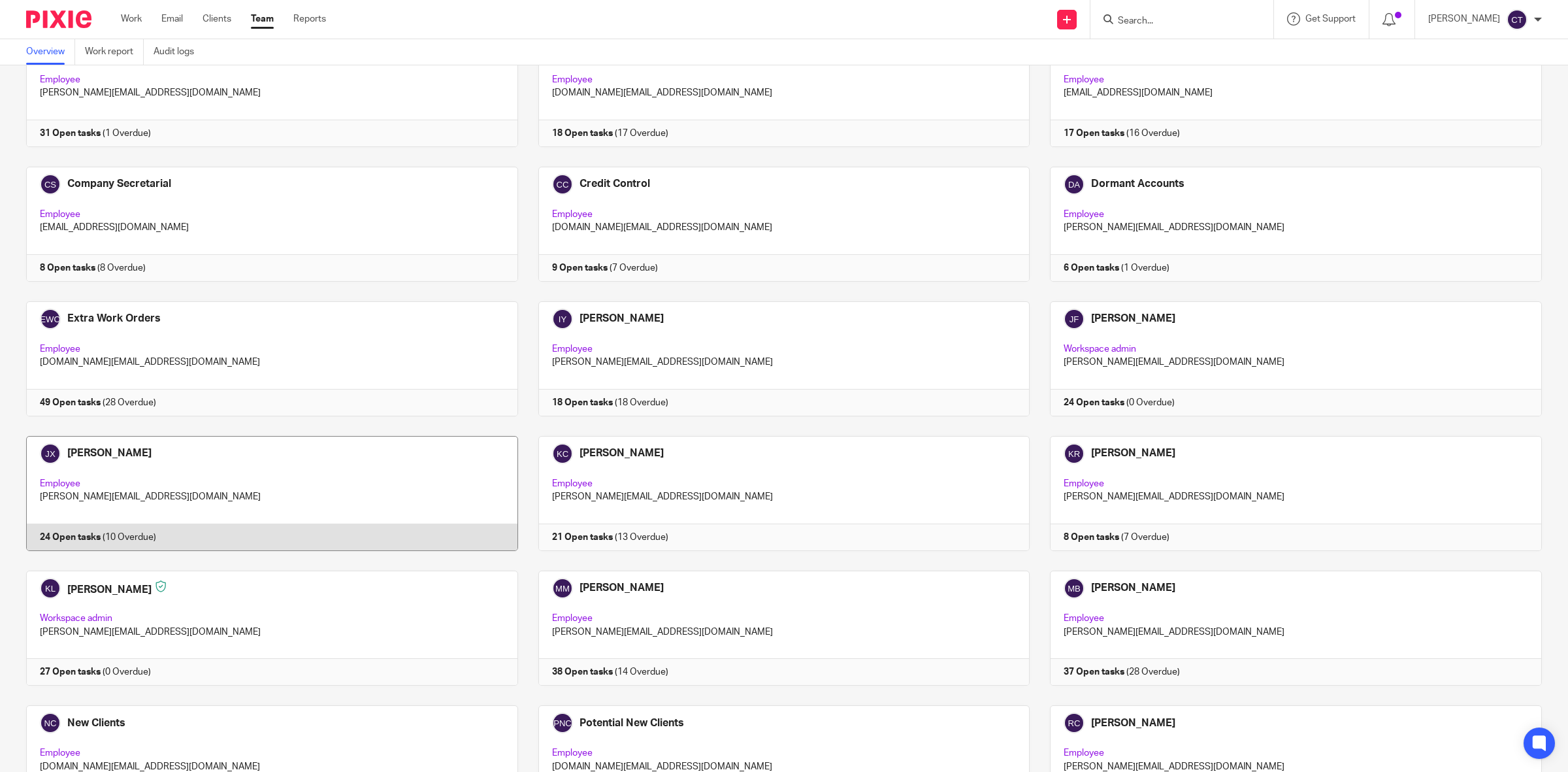
scroll to position [245, 0]
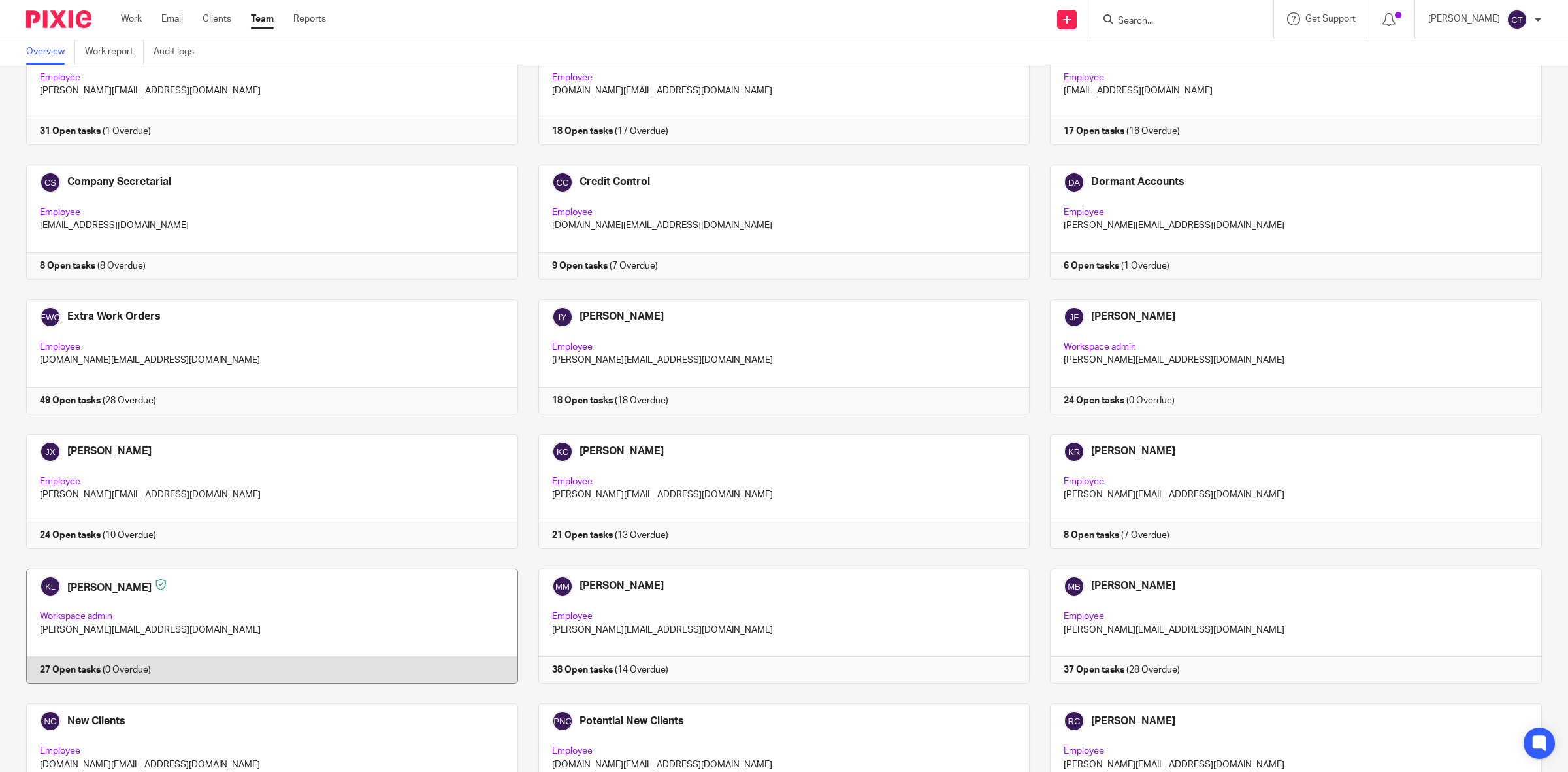
click at [379, 616] on link at bounding box center [262, 626] width 512 height 115
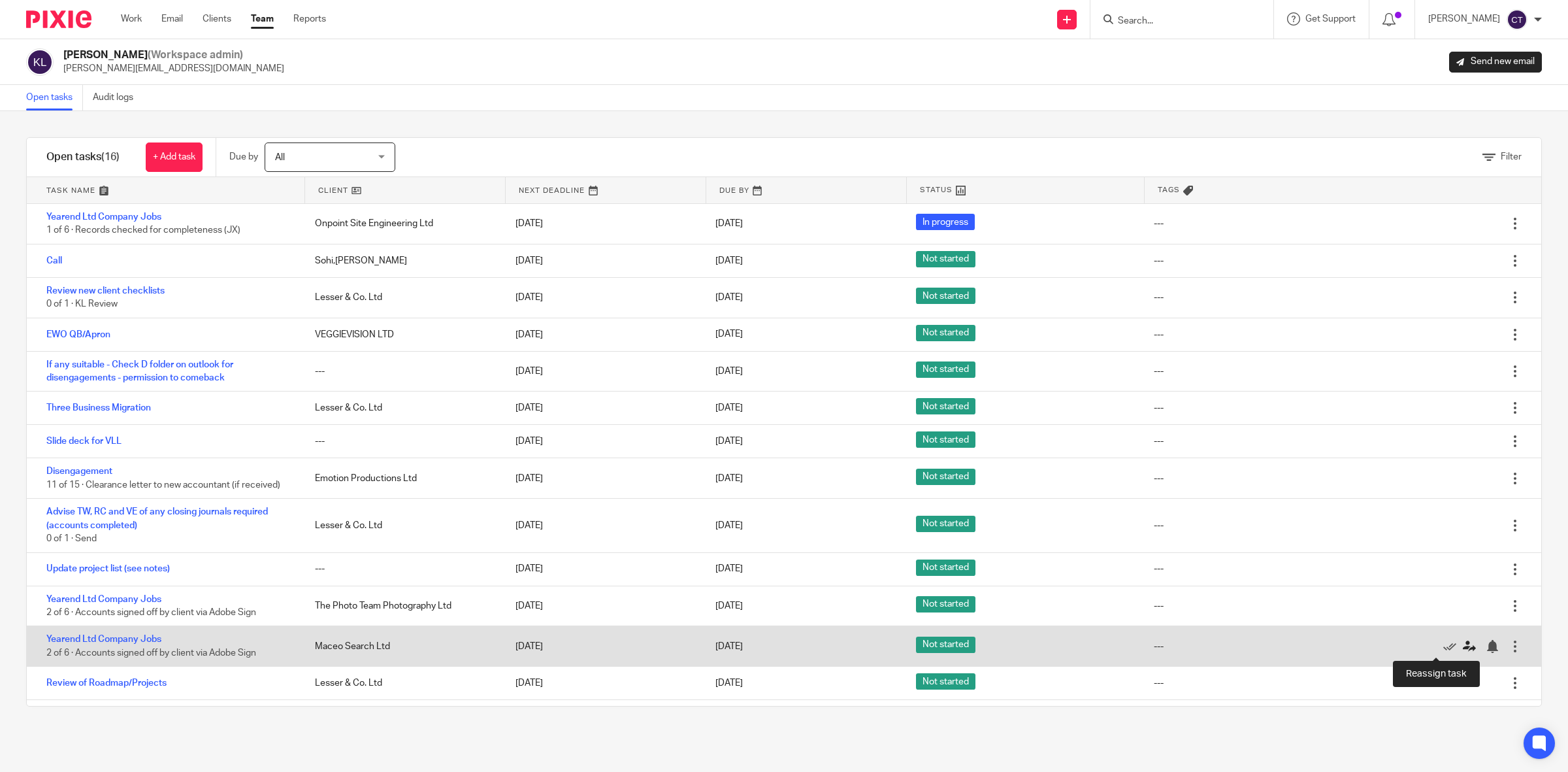
click at [1463, 647] on icon at bounding box center [1469, 646] width 13 height 13
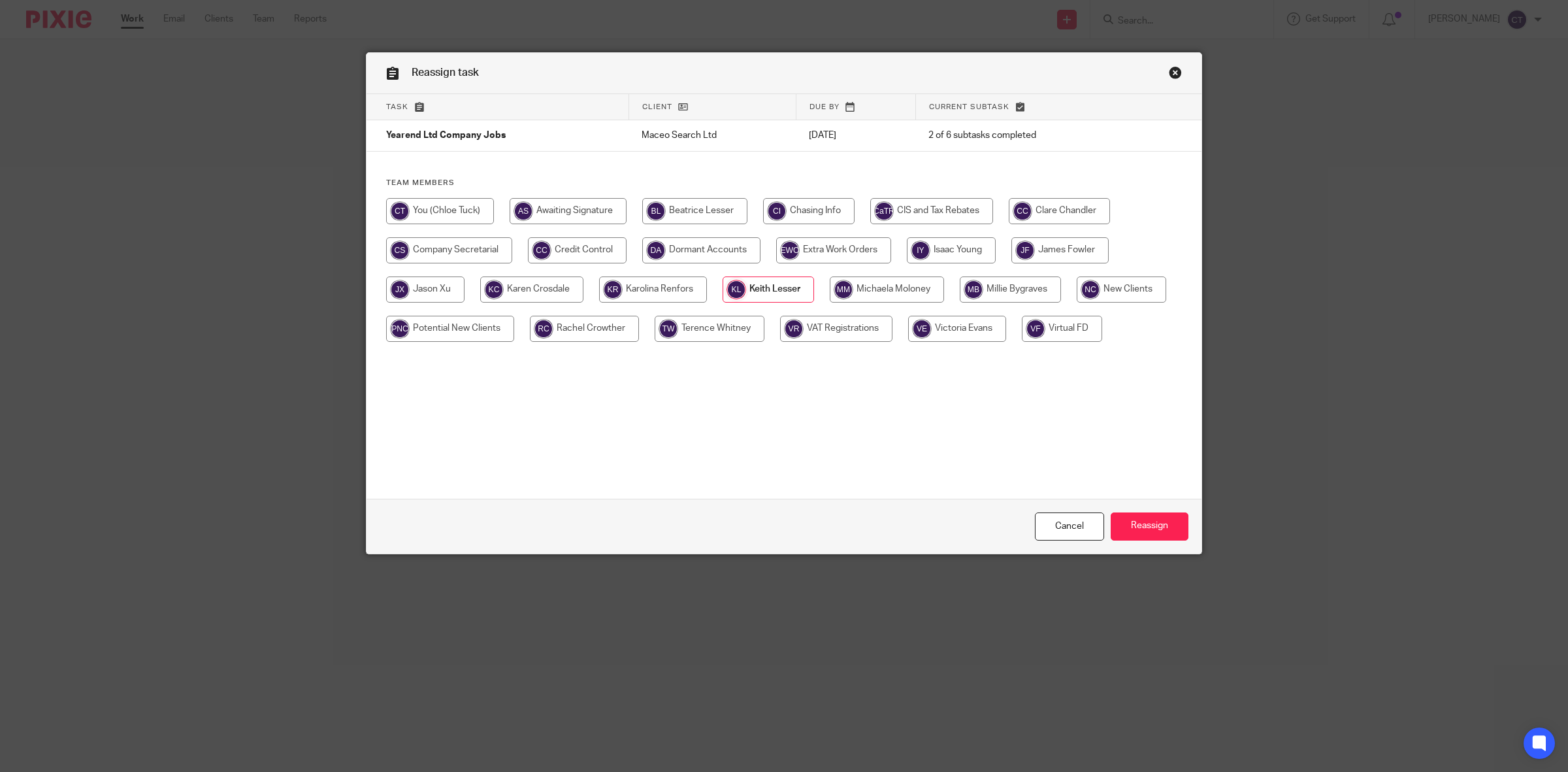
click at [465, 204] on input "radio" at bounding box center [440, 211] width 108 height 26
radio input "true"
click at [1150, 528] on input "Reassign" at bounding box center [1150, 526] width 78 height 28
